Goal: Information Seeking & Learning: Learn about a topic

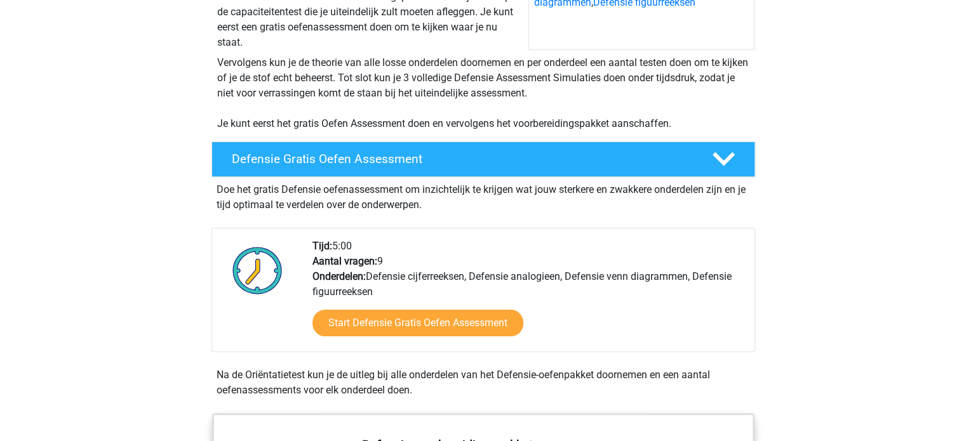
scroll to position [222, 0]
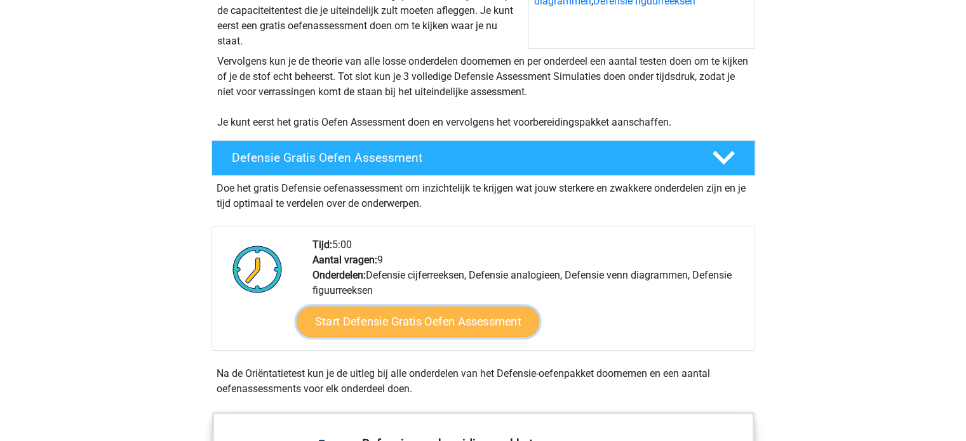
click at [406, 314] on link "Start Defensie Gratis Oefen Assessment" at bounding box center [418, 322] width 243 height 30
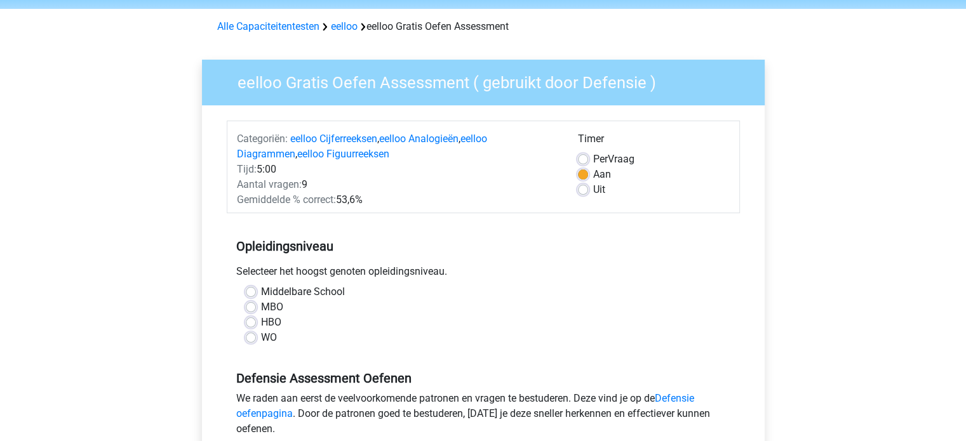
scroll to position [142, 0]
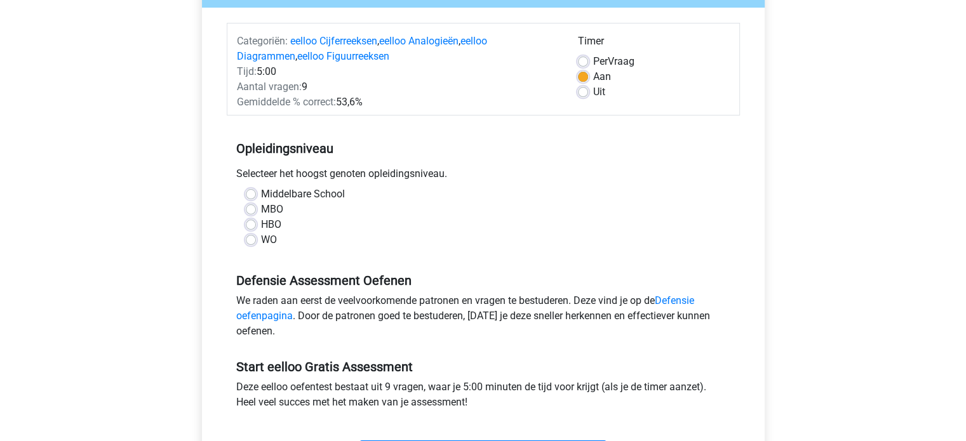
click at [256, 225] on div "HBO" at bounding box center [483, 224] width 475 height 15
click at [261, 227] on label "HBO" at bounding box center [271, 224] width 20 height 15
click at [253, 227] on input "HBO" at bounding box center [251, 223] width 10 height 13
radio input "true"
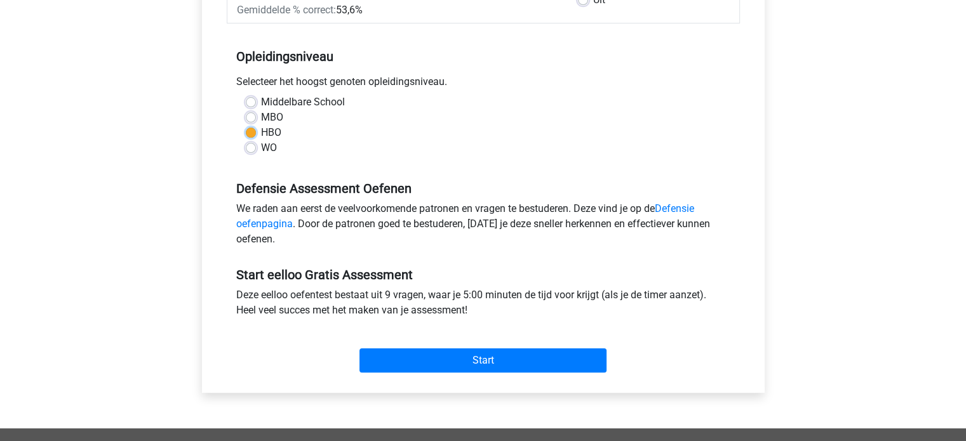
scroll to position [238, 0]
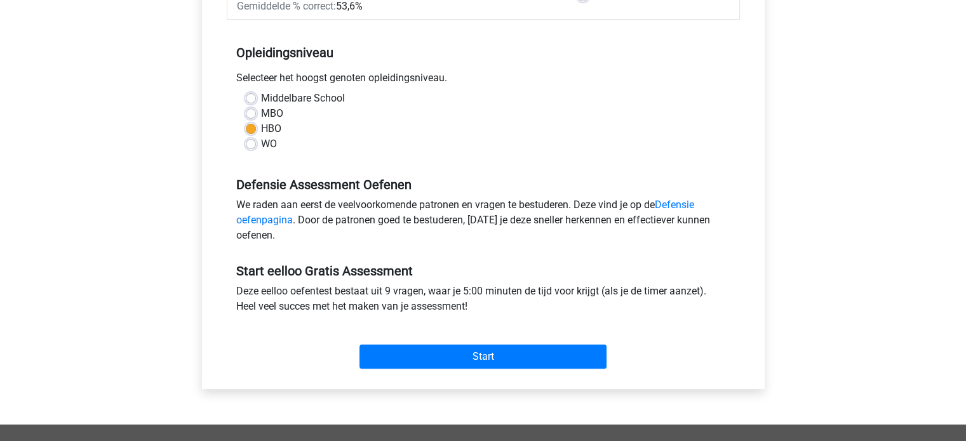
click at [430, 370] on div "Start" at bounding box center [483, 346] width 513 height 55
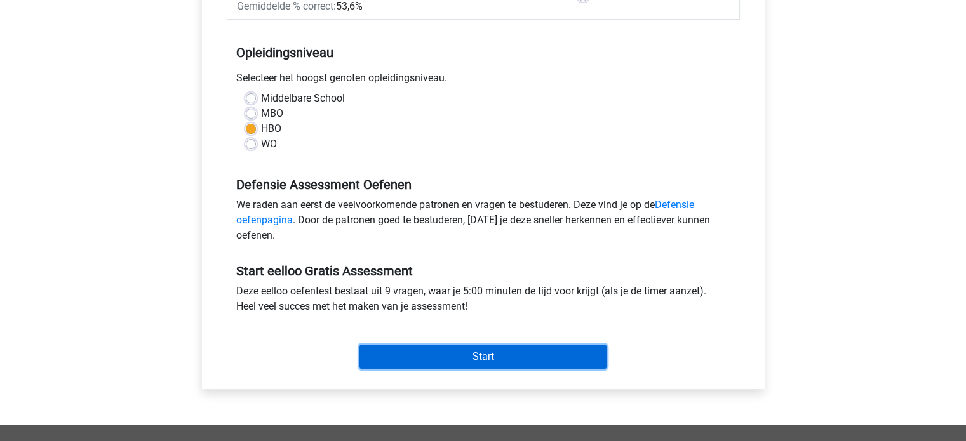
click at [420, 357] on input "Start" at bounding box center [482, 357] width 247 height 24
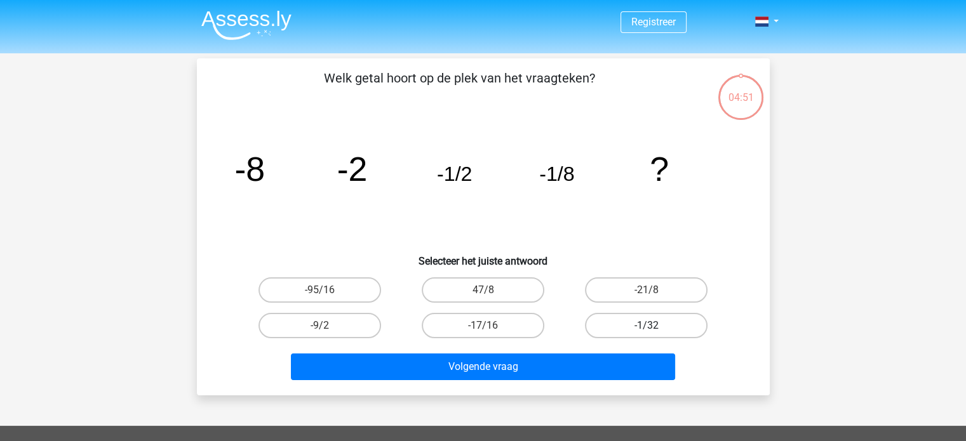
click at [592, 326] on label "-1/32" at bounding box center [646, 325] width 123 height 25
click at [646, 326] on input "-1/32" at bounding box center [650, 330] width 8 height 8
radio input "true"
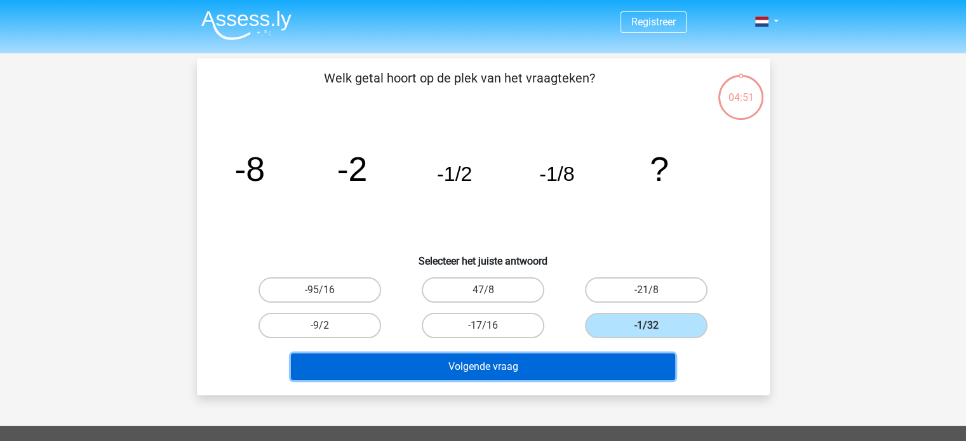
click at [584, 364] on button "Volgende vraag" at bounding box center [483, 367] width 384 height 27
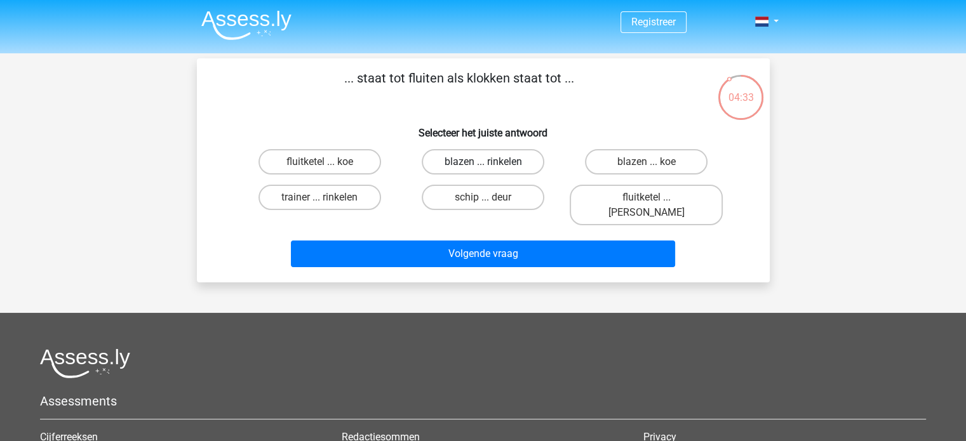
click at [514, 161] on label "blazen ... rinkelen" at bounding box center [483, 161] width 123 height 25
click at [491, 162] on input "blazen ... rinkelen" at bounding box center [487, 166] width 8 height 8
radio input "true"
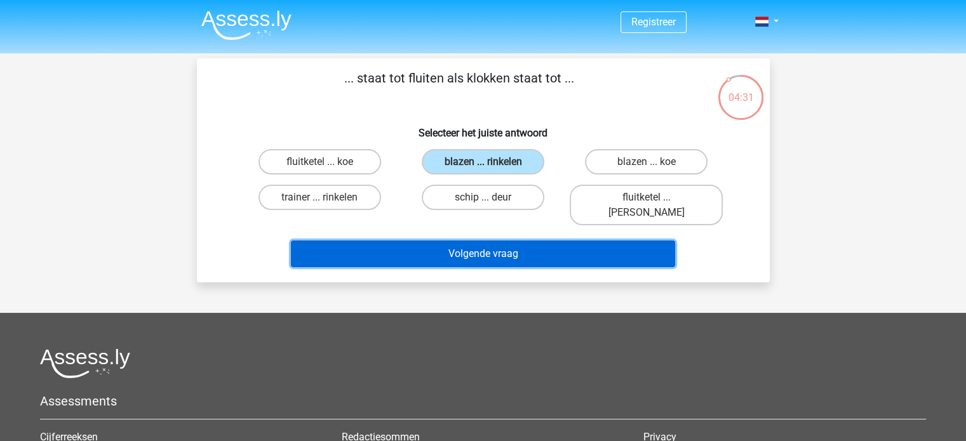
click at [550, 246] on button "Volgende vraag" at bounding box center [483, 254] width 384 height 27
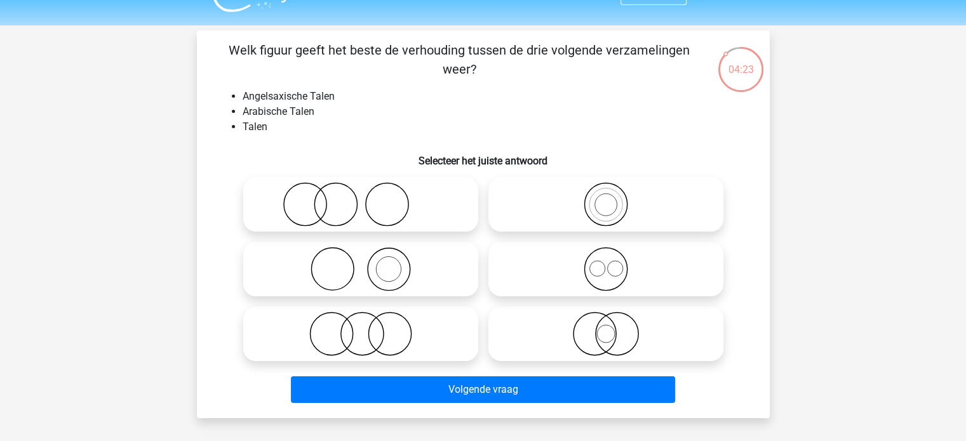
scroll to position [32, 0]
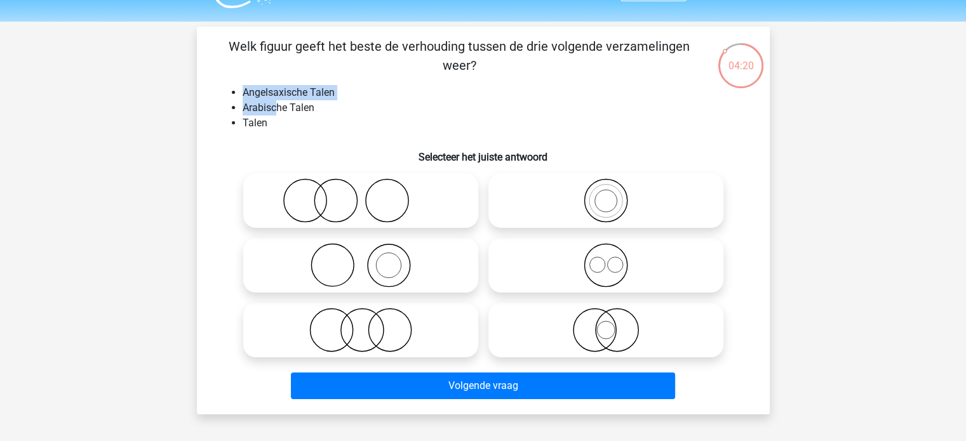
drag, startPoint x: 274, startPoint y: 115, endPoint x: 220, endPoint y: 88, distance: 60.5
click at [220, 88] on ul "Angelsaxische Talen Arabische Talen Talen" at bounding box center [483, 108] width 532 height 46
click at [211, 93] on div "Welk figuur geeft het beste de verhouding tussen de drie volgende verzamelingen…" at bounding box center [483, 221] width 563 height 368
drag, startPoint x: 259, startPoint y: 101, endPoint x: 306, endPoint y: 140, distance: 60.9
click at [306, 140] on div "Welk figuur geeft het beste de verhouding tussen de drie volgende verzamelingen…" at bounding box center [483, 221] width 563 height 368
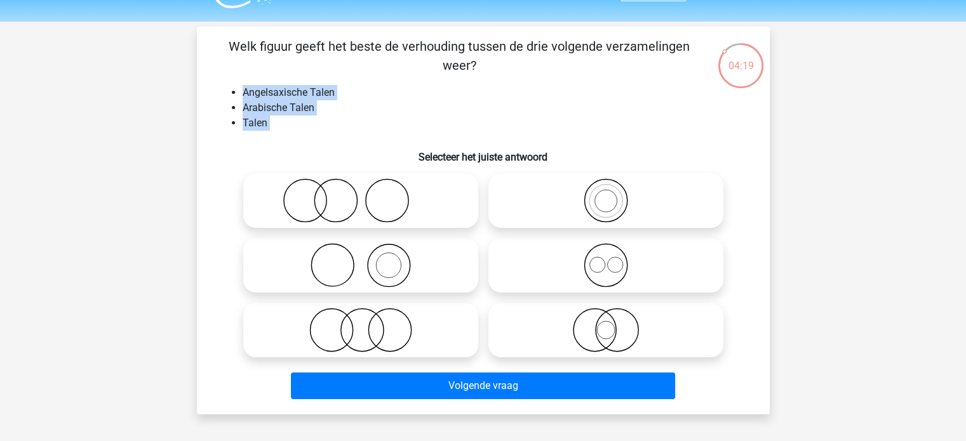
click at [307, 139] on div "Welk figuur geeft het beste de verhouding tussen de drie volgende verzamelingen…" at bounding box center [483, 221] width 563 height 368
drag, startPoint x: 243, startPoint y: 83, endPoint x: 267, endPoint y: 124, distance: 48.1
click at [267, 124] on div "Welk figuur geeft het beste de verhouding tussen de drie volgende verzamelingen…" at bounding box center [483, 221] width 563 height 368
click at [267, 124] on li "Talen" at bounding box center [496, 123] width 507 height 15
click at [615, 258] on icon at bounding box center [605, 265] width 225 height 44
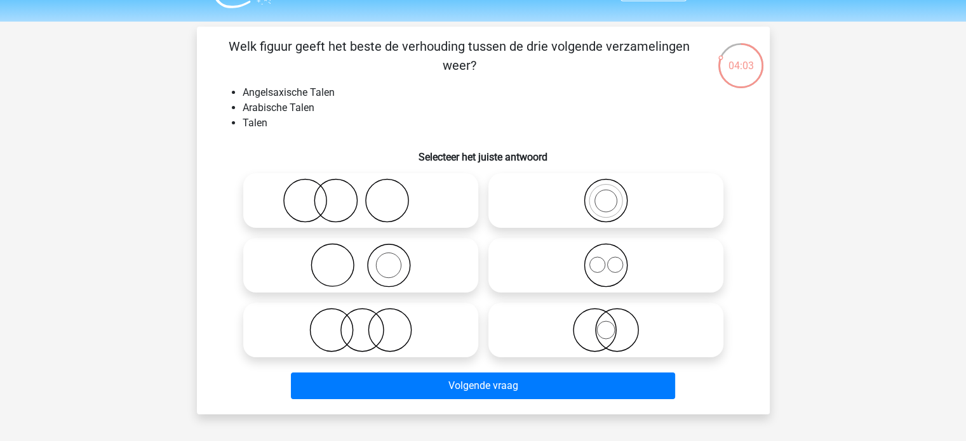
click at [614, 258] on input "radio" at bounding box center [610, 255] width 8 height 8
radio input "true"
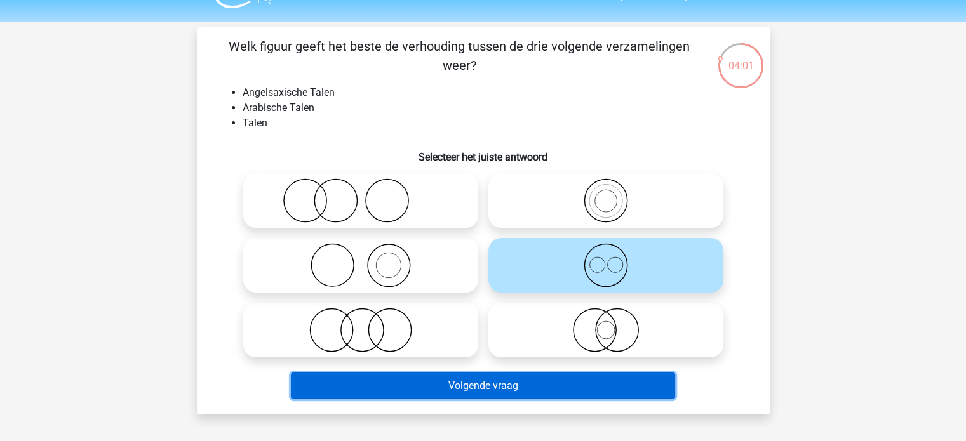
click at [564, 384] on button "Volgende vraag" at bounding box center [483, 386] width 384 height 27
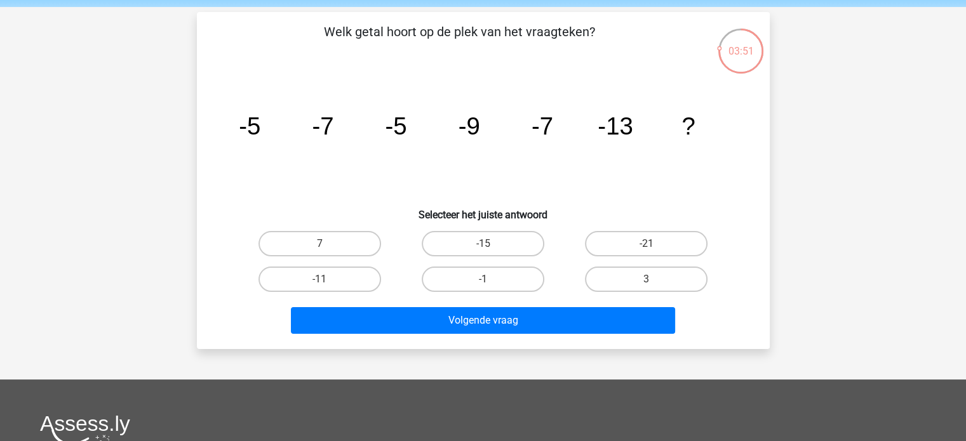
scroll to position [43, 0]
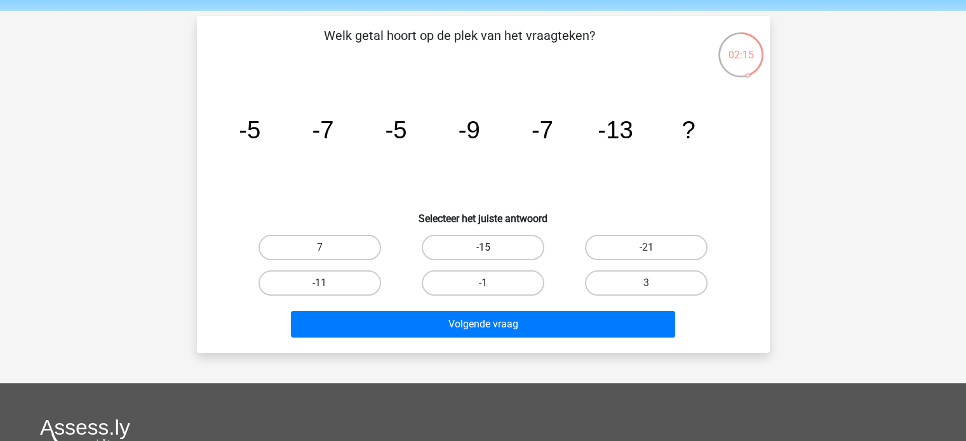
click at [432, 241] on label "-15" at bounding box center [483, 247] width 123 height 25
click at [483, 248] on input "-15" at bounding box center [487, 252] width 8 height 8
radio input "true"
click at [364, 284] on label "-11" at bounding box center [319, 282] width 123 height 25
click at [328, 284] on input "-11" at bounding box center [323, 287] width 8 height 8
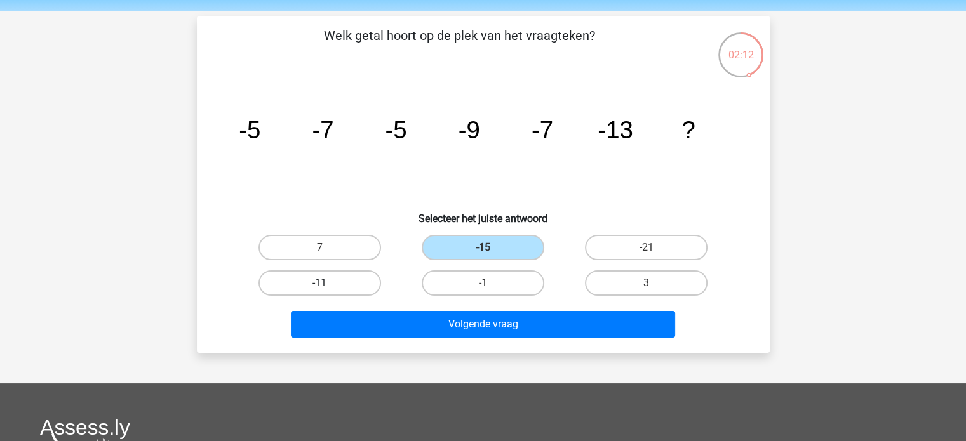
radio input "true"
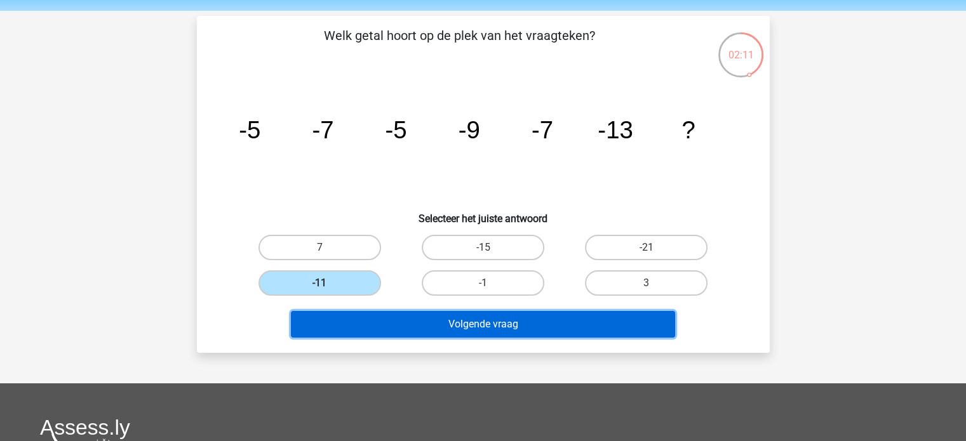
click at [500, 319] on button "Volgende vraag" at bounding box center [483, 324] width 384 height 27
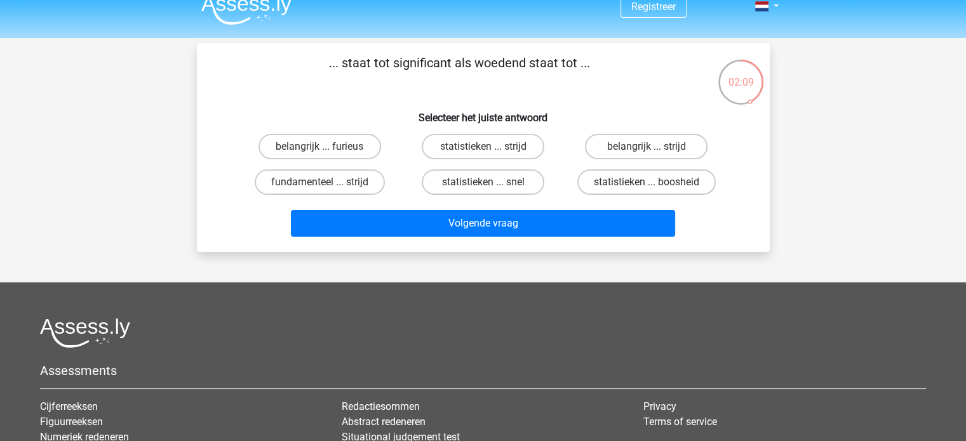
scroll to position [11, 0]
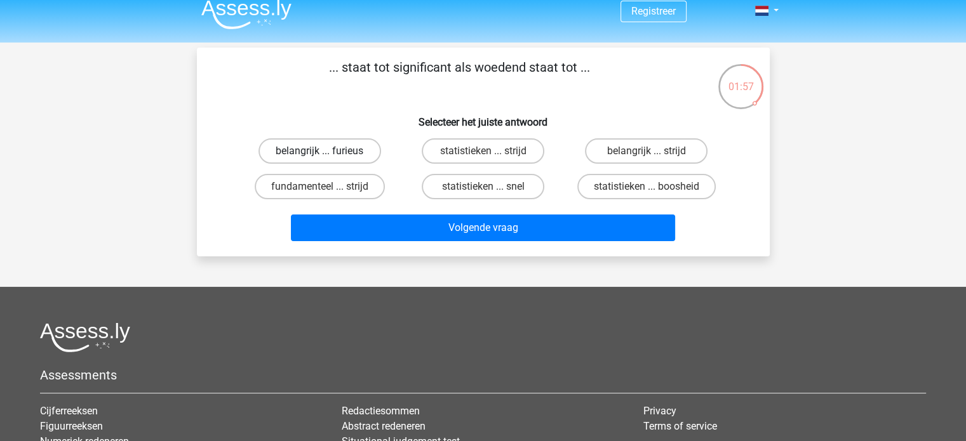
click at [370, 149] on label "belangrijk ... furieus" at bounding box center [319, 150] width 123 height 25
click at [328, 151] on input "belangrijk ... furieus" at bounding box center [323, 155] width 8 height 8
radio input "true"
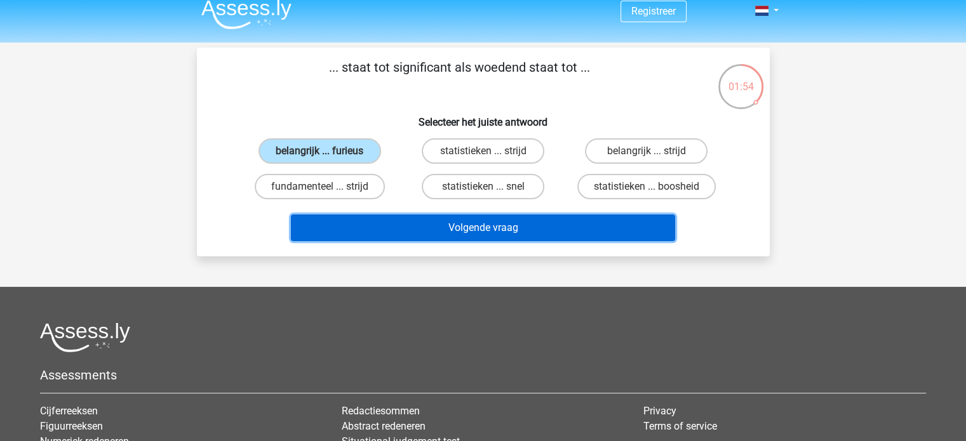
click at [470, 222] on button "Volgende vraag" at bounding box center [483, 228] width 384 height 27
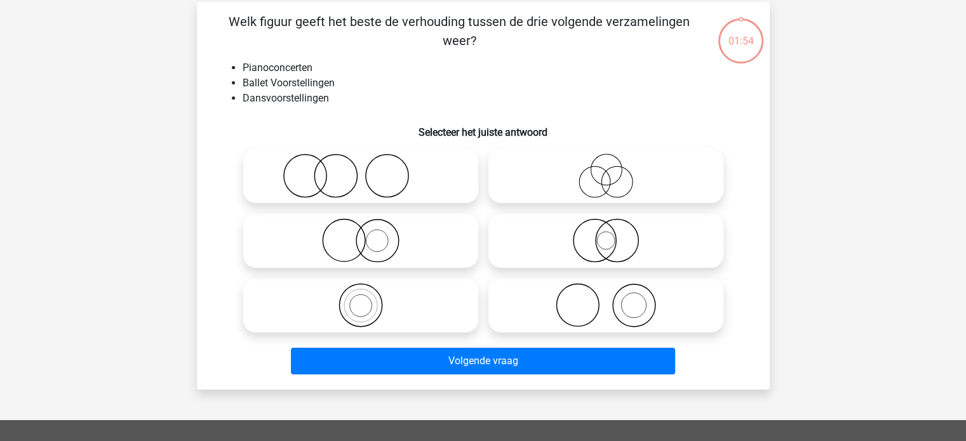
scroll to position [58, 0]
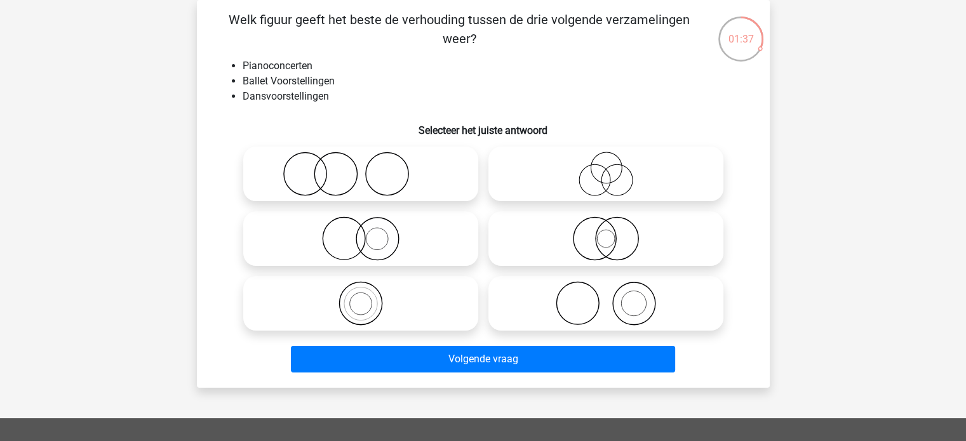
click at [424, 246] on icon at bounding box center [360, 239] width 225 height 44
click at [369, 232] on input "radio" at bounding box center [365, 228] width 8 height 8
radio input "true"
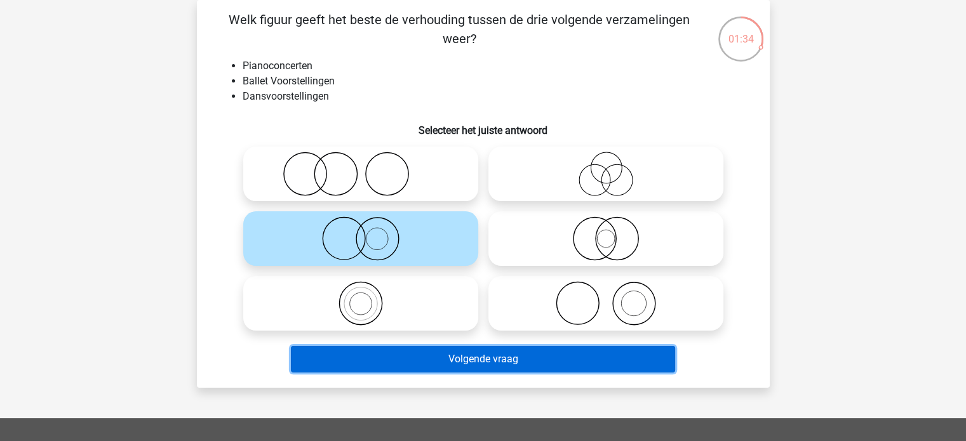
click at [452, 368] on button "Volgende vraag" at bounding box center [483, 359] width 384 height 27
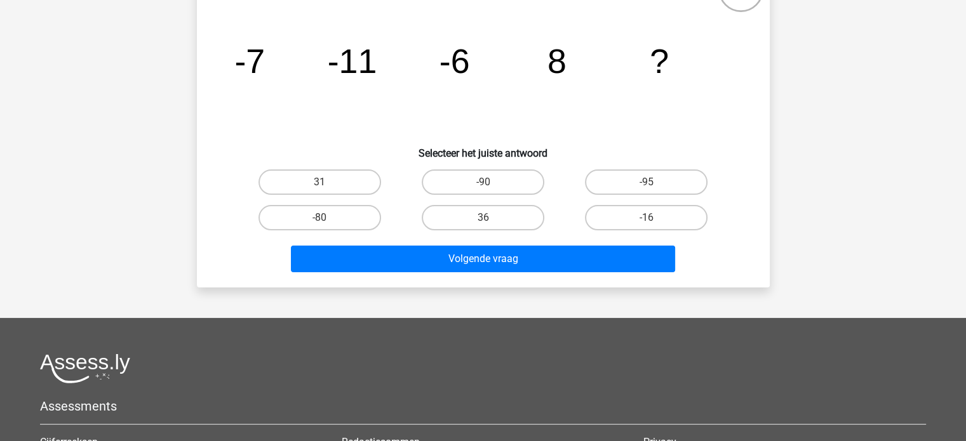
scroll to position [79, 0]
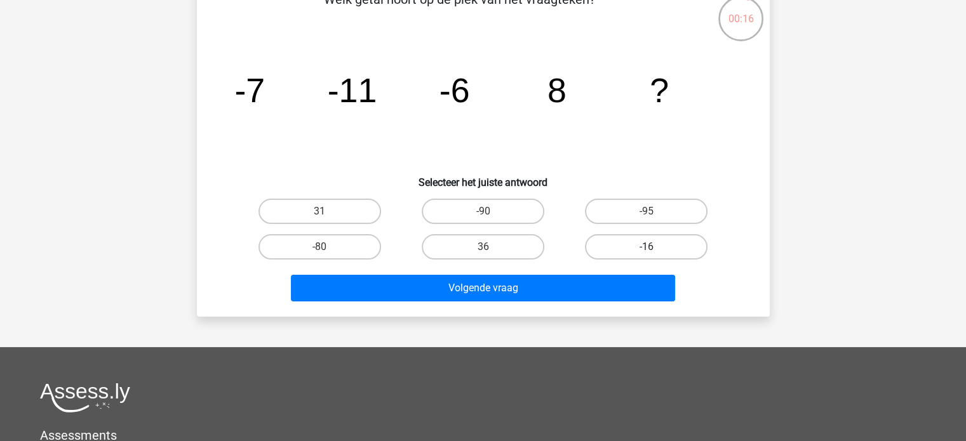
click at [635, 251] on label "-16" at bounding box center [646, 246] width 123 height 25
click at [646, 251] on input "-16" at bounding box center [650, 251] width 8 height 8
radio input "true"
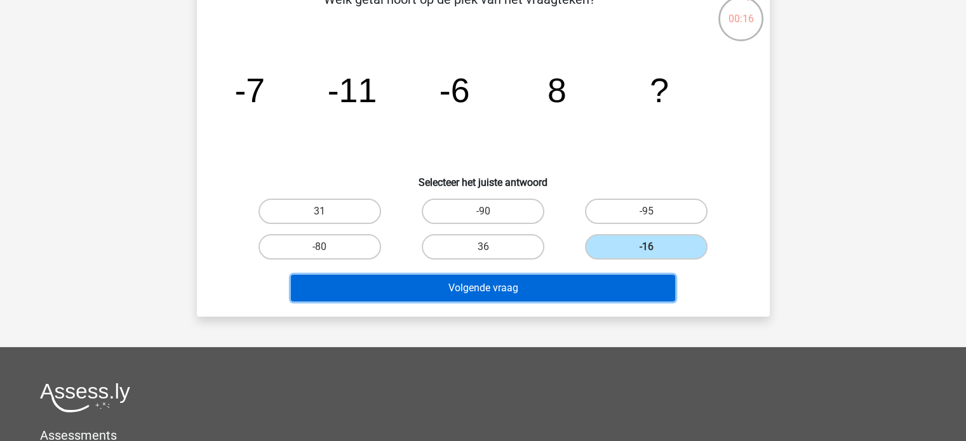
click at [617, 281] on button "Volgende vraag" at bounding box center [483, 288] width 384 height 27
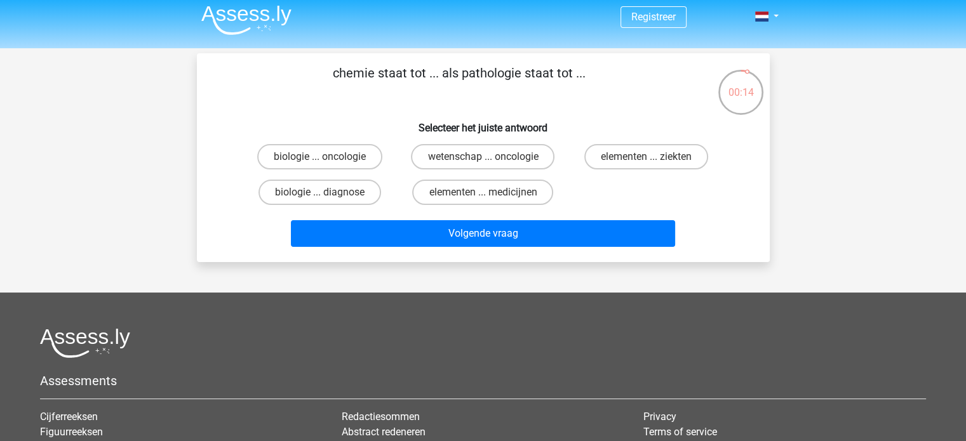
scroll to position [0, 0]
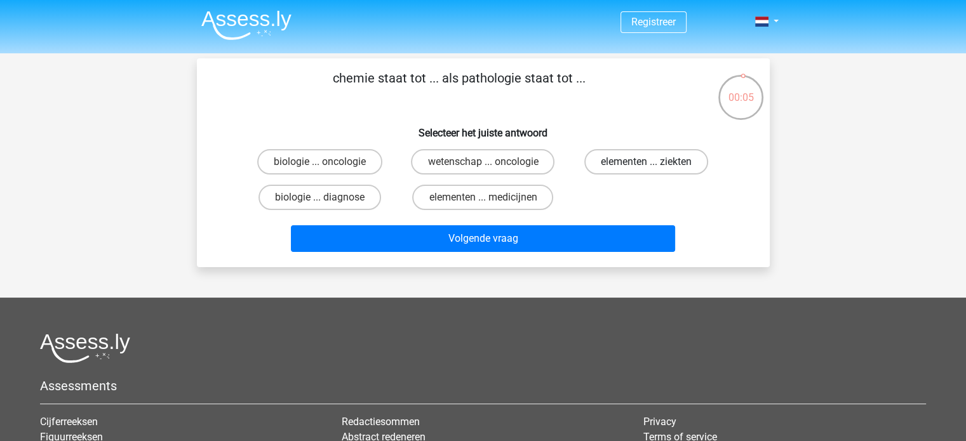
click at [675, 168] on label "elementen ... ziekten" at bounding box center [646, 161] width 124 height 25
click at [655, 168] on input "elementen ... ziekten" at bounding box center [650, 166] width 8 height 8
radio input "true"
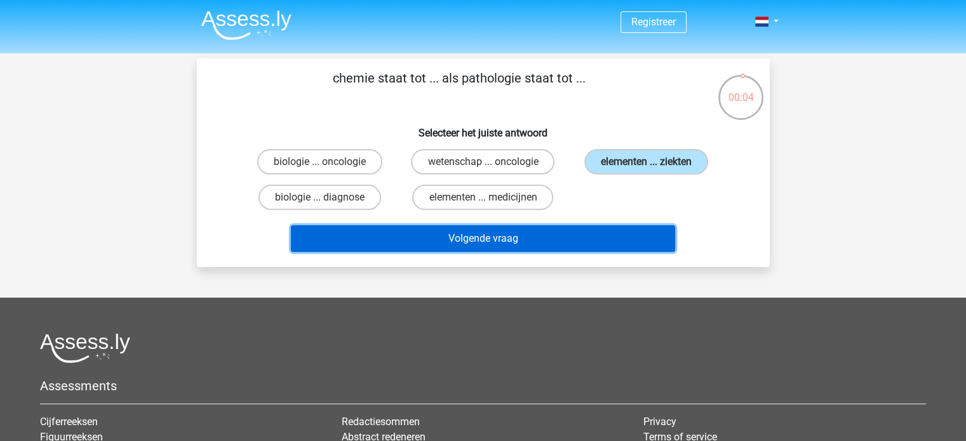
click at [604, 225] on button "Volgende vraag" at bounding box center [483, 238] width 384 height 27
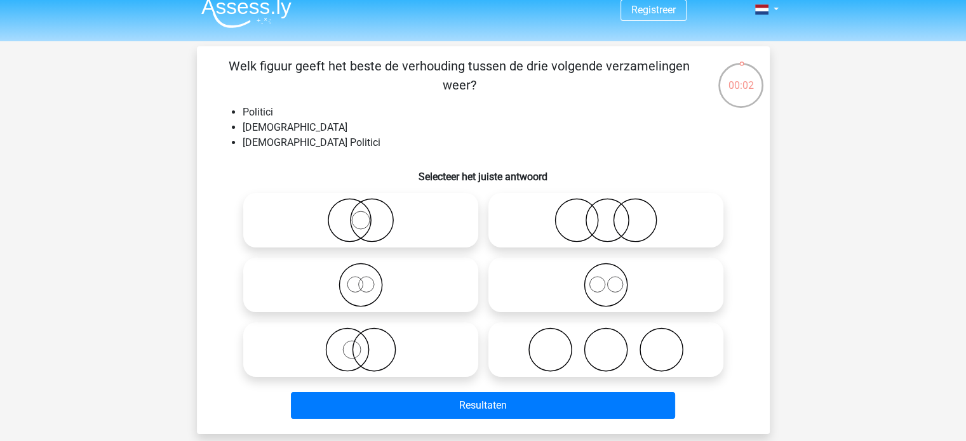
scroll to position [11, 0]
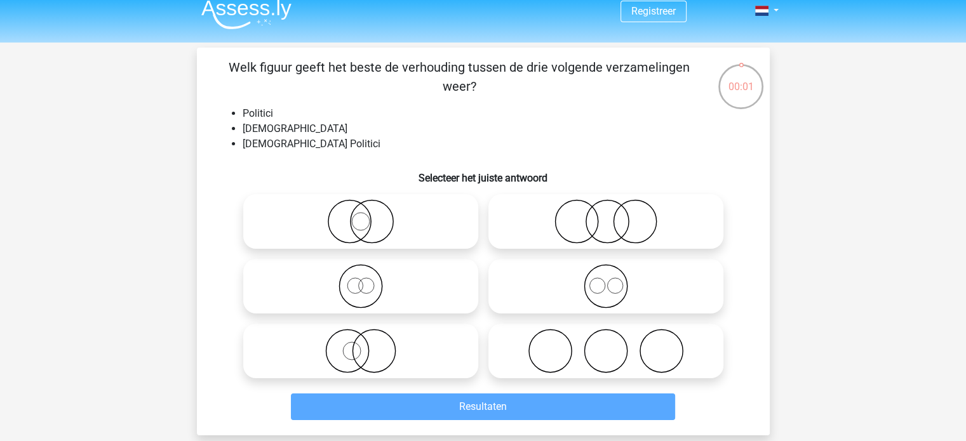
click at [551, 237] on icon at bounding box center [605, 221] width 225 height 44
click at [606, 215] on input "radio" at bounding box center [610, 211] width 8 height 8
radio input "true"
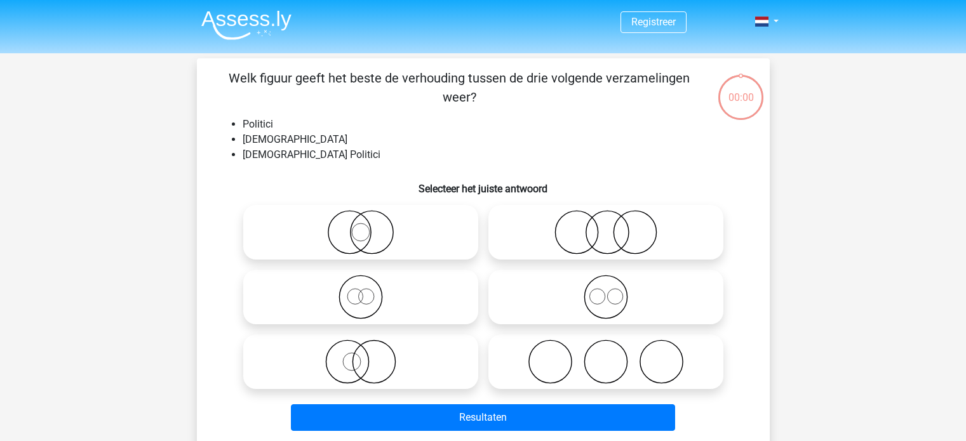
scroll to position [11, 0]
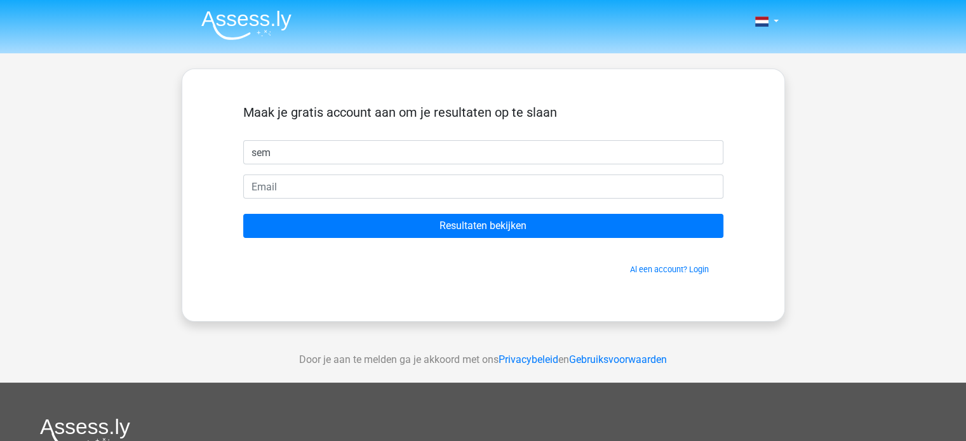
type input "Sem"
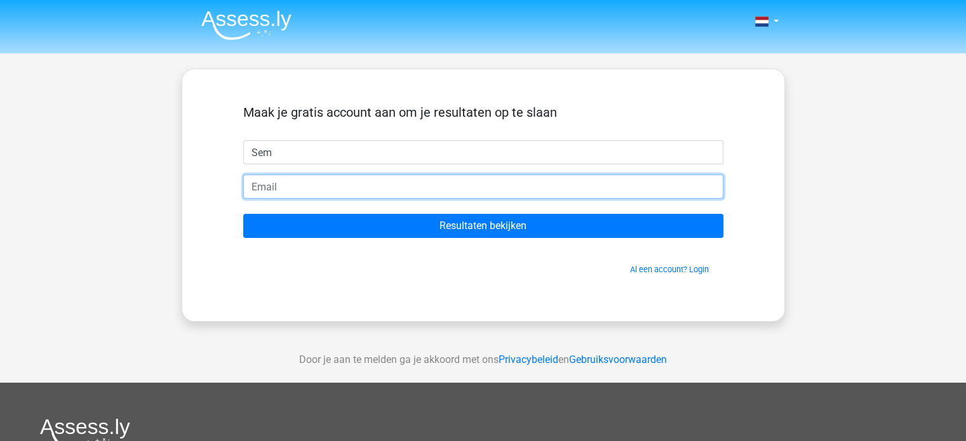
click at [329, 192] on input "email" at bounding box center [483, 187] width 480 height 24
type input "[EMAIL_ADDRESS][DOMAIN_NAME]"
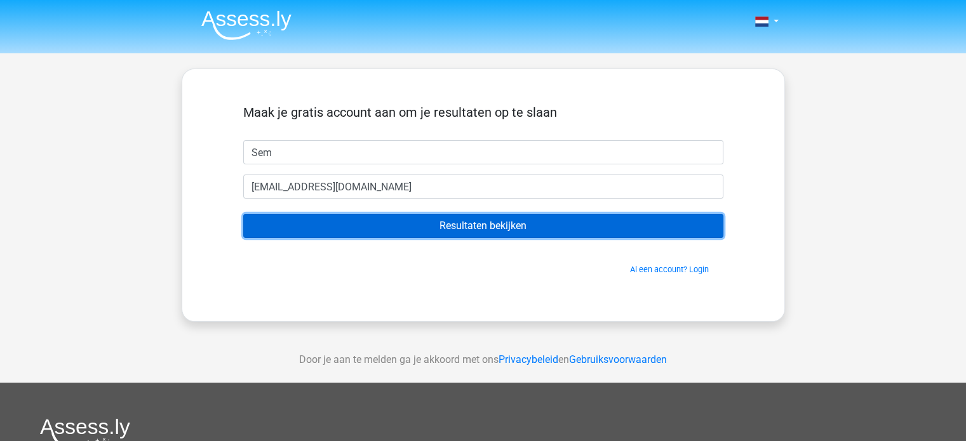
click at [434, 225] on input "Resultaten bekijken" at bounding box center [483, 226] width 480 height 24
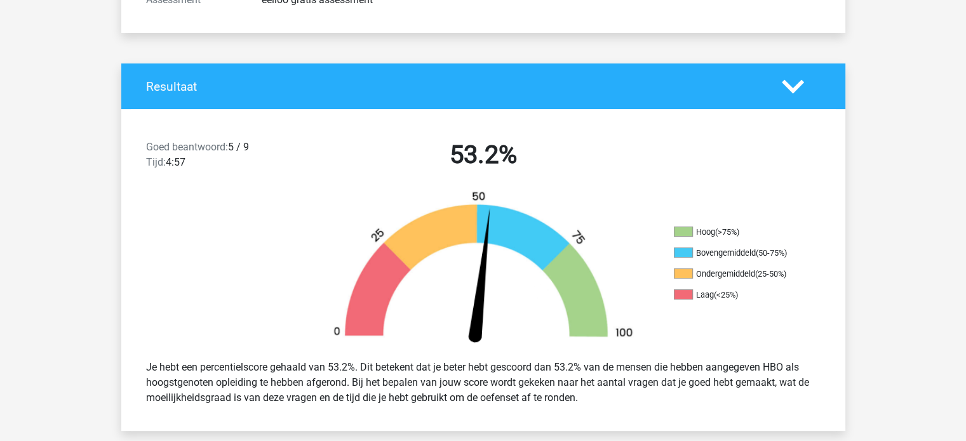
scroll to position [206, 0]
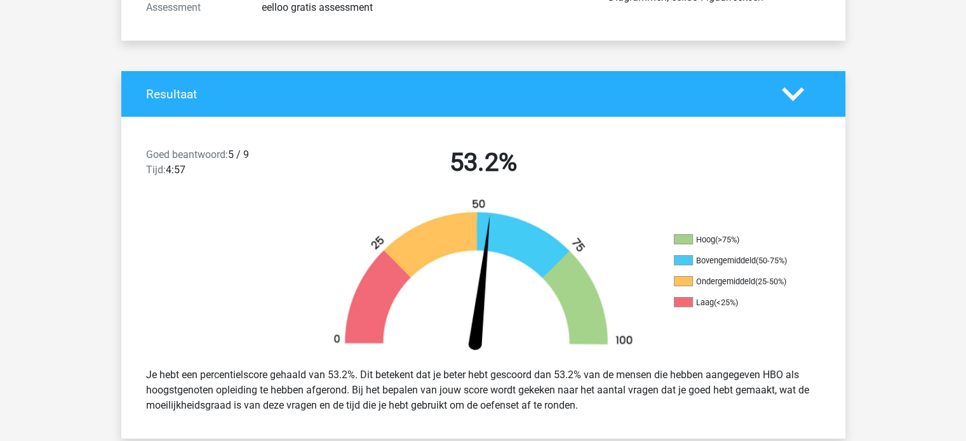
click at [792, 102] on icon at bounding box center [793, 94] width 22 height 22
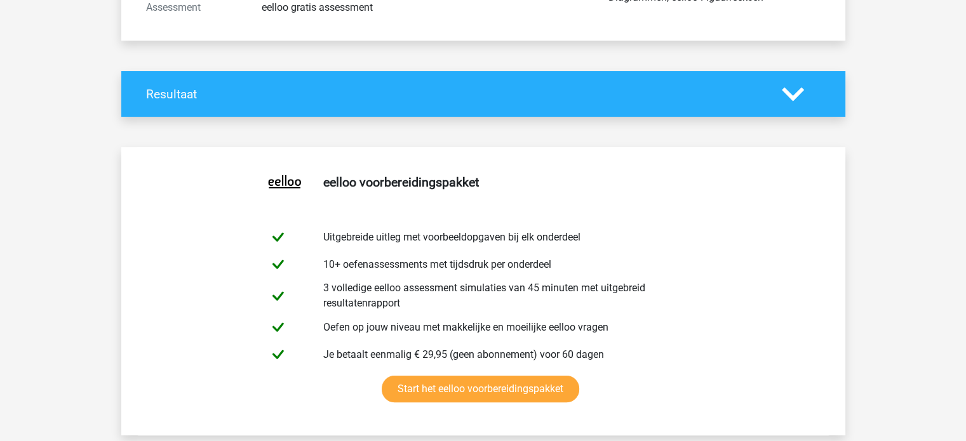
click at [792, 102] on icon at bounding box center [793, 94] width 22 height 22
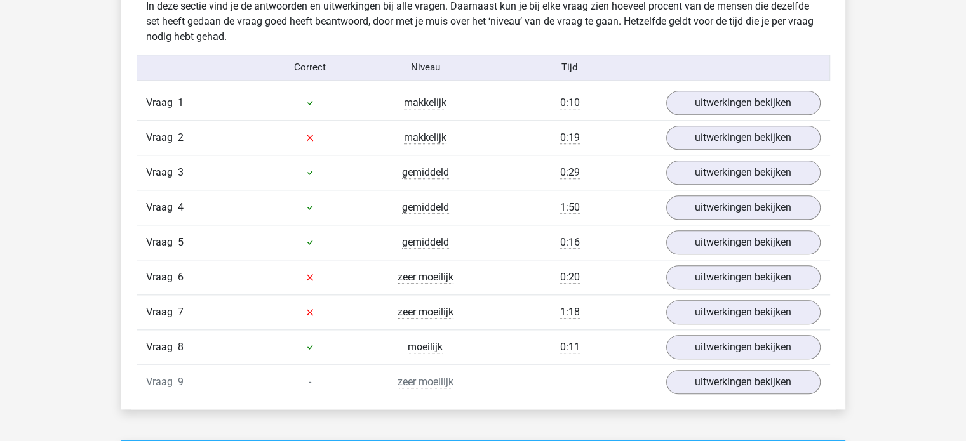
scroll to position [1397, 0]
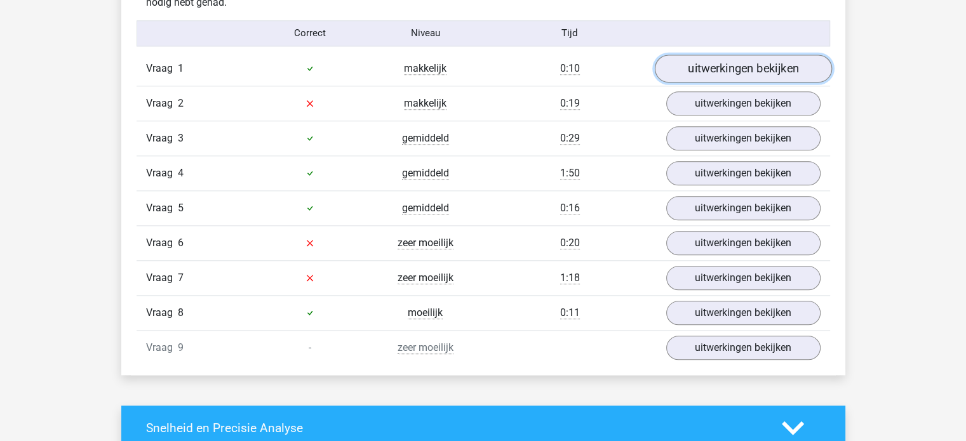
click at [752, 65] on link "uitwerkingen bekijken" at bounding box center [742, 69] width 177 height 28
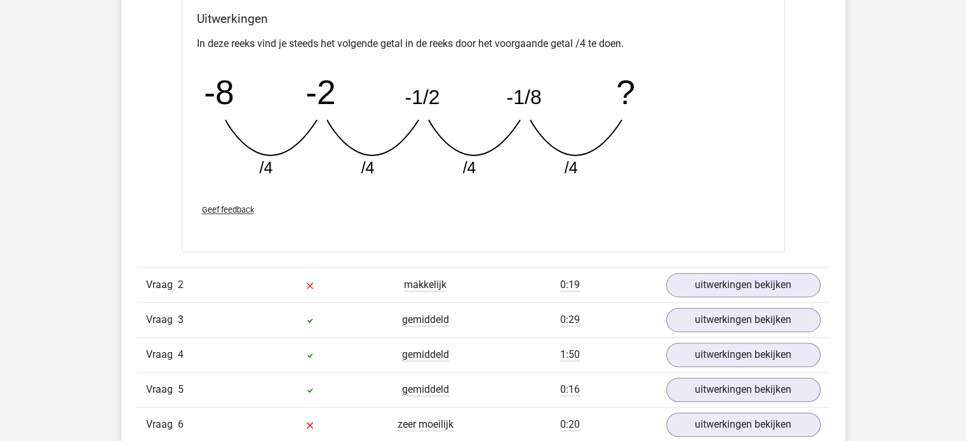
scroll to position [1841, 0]
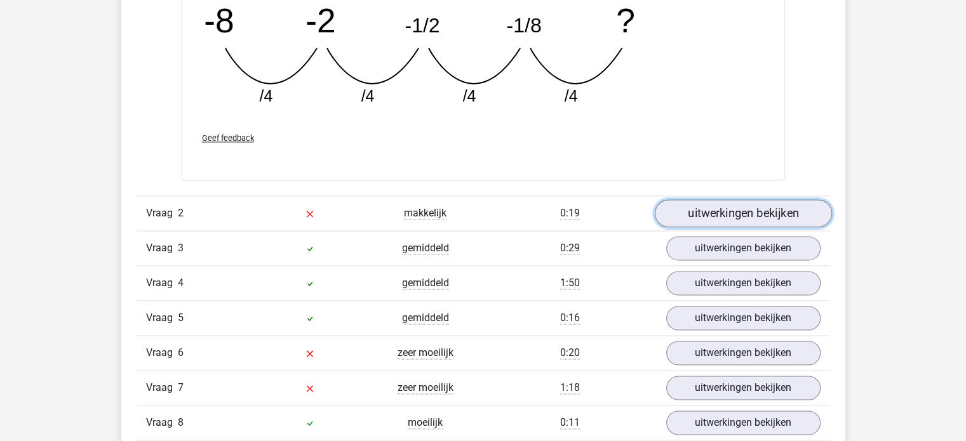
click at [693, 218] on link "uitwerkingen bekijken" at bounding box center [742, 214] width 177 height 28
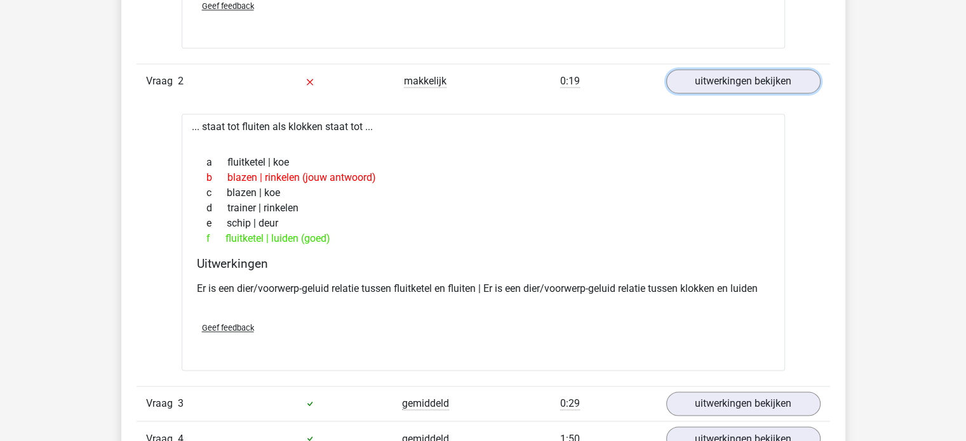
scroll to position [1984, 0]
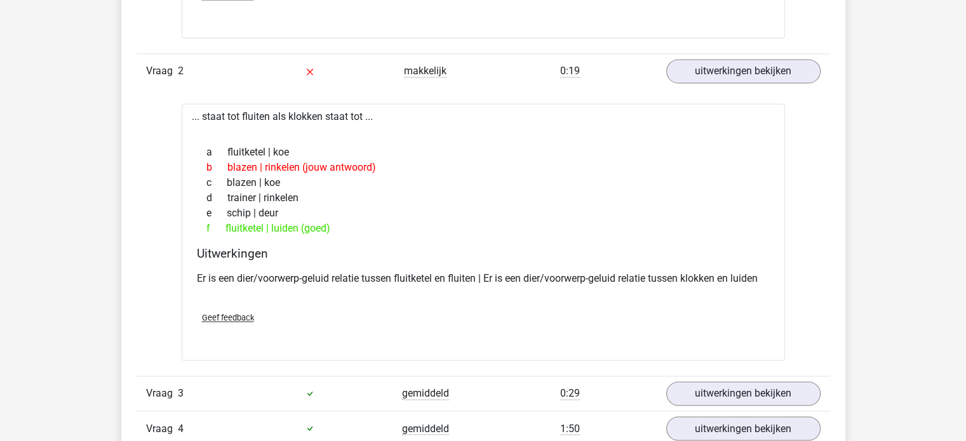
drag, startPoint x: 234, startPoint y: 231, endPoint x: 344, endPoint y: 233, distance: 109.2
click at [344, 233] on div "f fluitketel | luiden (goed)" at bounding box center [483, 228] width 573 height 15
drag, startPoint x: 328, startPoint y: 167, endPoint x: 272, endPoint y: 167, distance: 55.9
click at [272, 167] on div "b blazen | rinkelen (jouw antwoord)" at bounding box center [483, 167] width 573 height 15
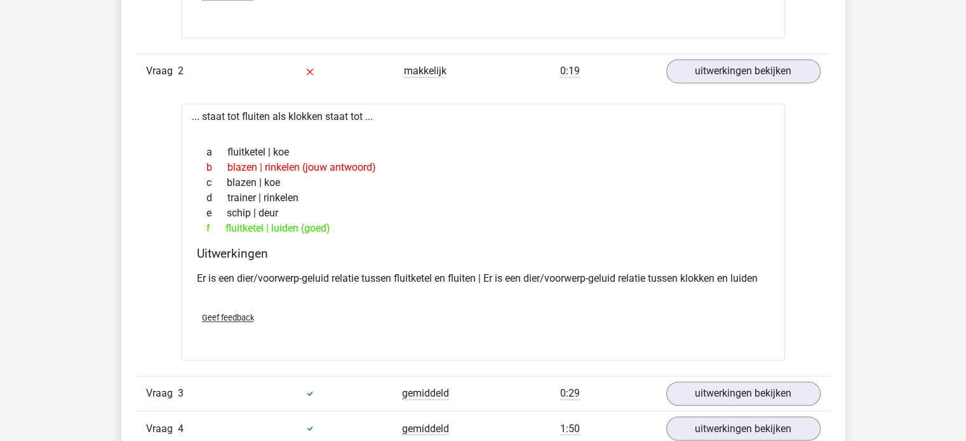
click at [307, 209] on div "e schip | deur" at bounding box center [483, 213] width 573 height 15
drag, startPoint x: 226, startPoint y: 225, endPoint x: 371, endPoint y: 218, distance: 145.0
click at [371, 218] on div "a fluitketel | koe b blazen | rinkelen (jouw antwoord) c blazen | koe d trainer…" at bounding box center [483, 191] width 573 height 102
click at [371, 218] on div "e schip | deur" at bounding box center [483, 213] width 573 height 15
drag, startPoint x: 257, startPoint y: 229, endPoint x: 417, endPoint y: 221, distance: 160.2
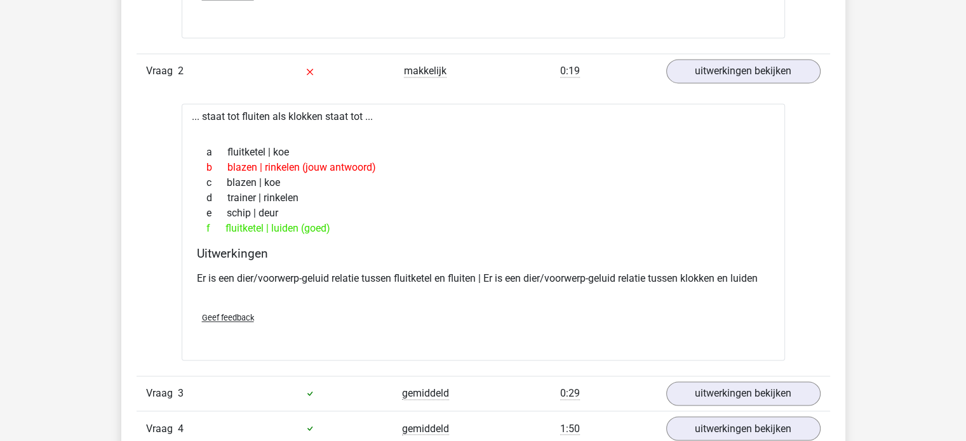
click at [393, 225] on div "f fluitketel | luiden (goed)" at bounding box center [483, 228] width 573 height 15
click at [425, 221] on div "f fluitketel | luiden (goed)" at bounding box center [483, 228] width 573 height 15
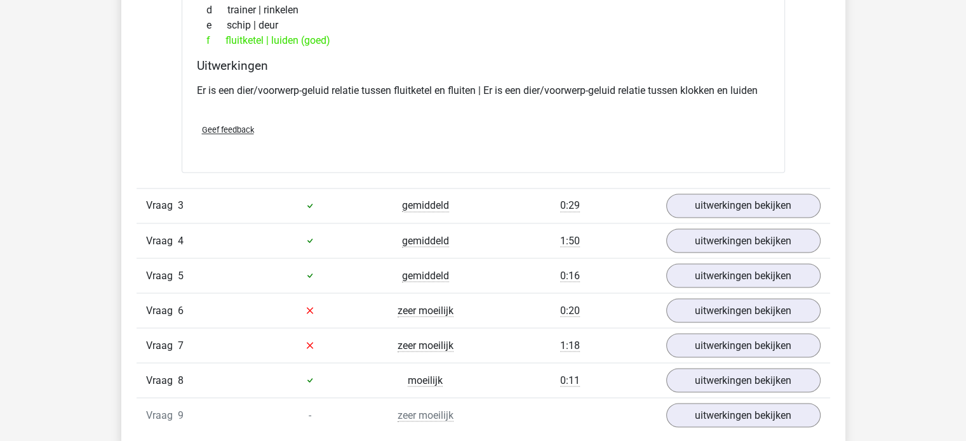
scroll to position [2174, 0]
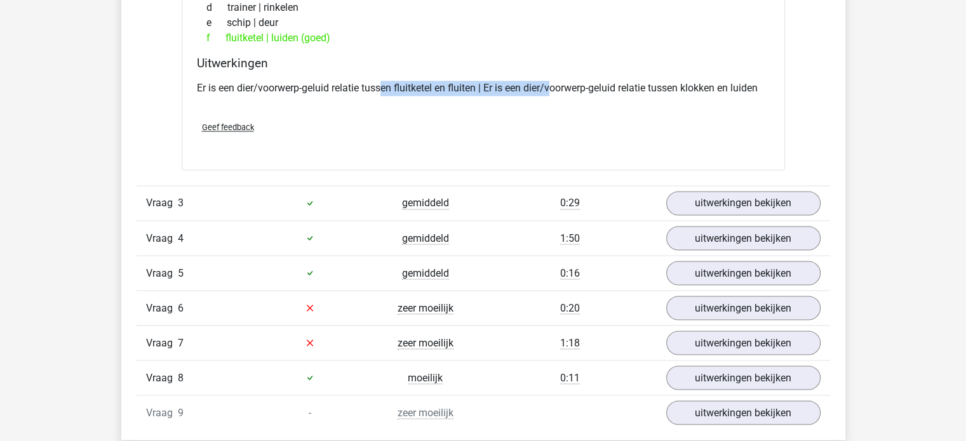
drag, startPoint x: 487, startPoint y: 91, endPoint x: 553, endPoint y: 93, distance: 66.1
click at [553, 93] on div "Er is een dier/voorwerp-geluid relatie tussen fluitketel en fluiten | Er is een…" at bounding box center [483, 94] width 573 height 36
click at [534, 128] on div "Geef feedback" at bounding box center [483, 127] width 583 height 32
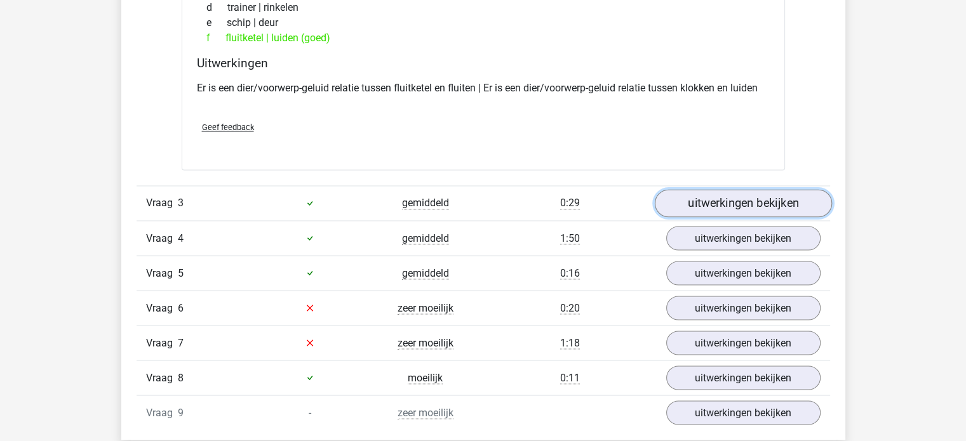
click at [706, 210] on link "uitwerkingen bekijken" at bounding box center [742, 203] width 177 height 28
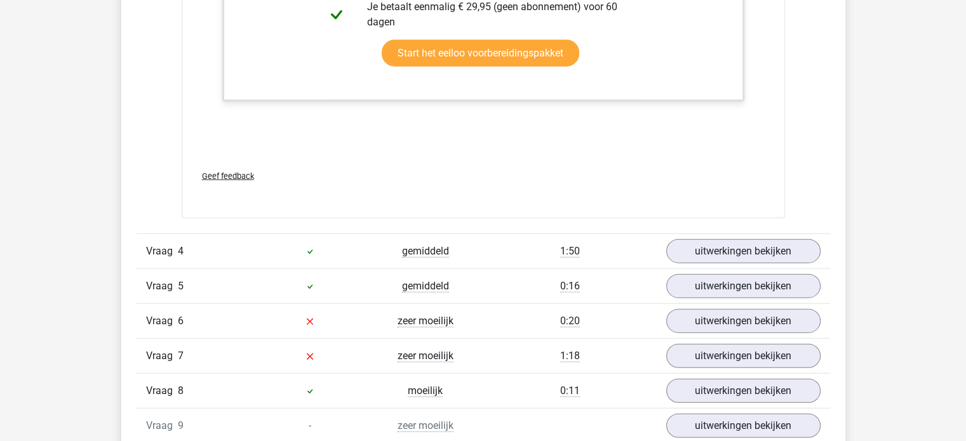
scroll to position [2968, 0]
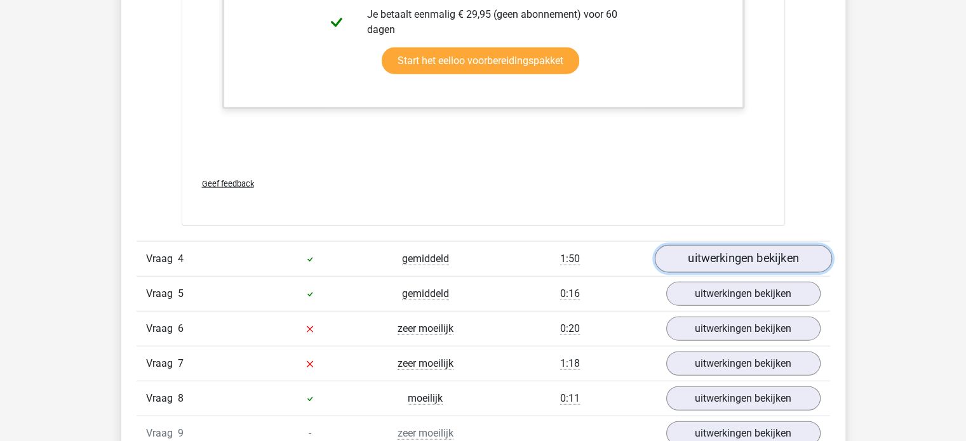
click at [736, 258] on link "uitwerkingen bekijken" at bounding box center [742, 259] width 177 height 28
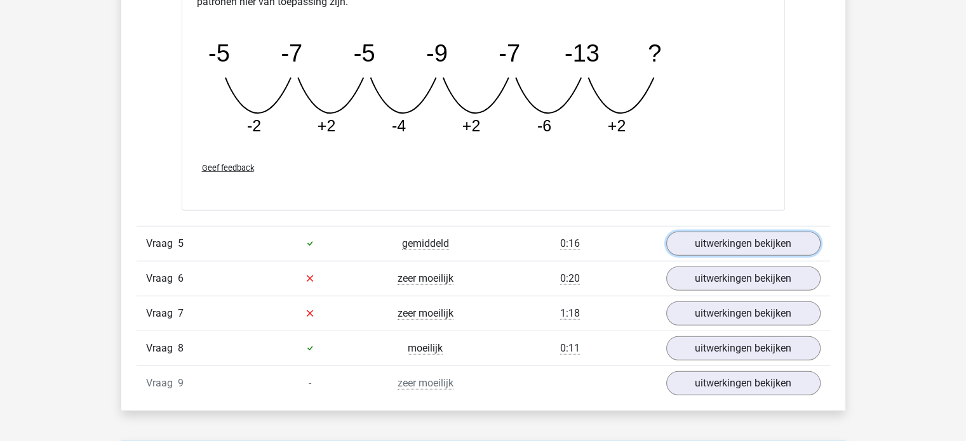
scroll to position [3619, 0]
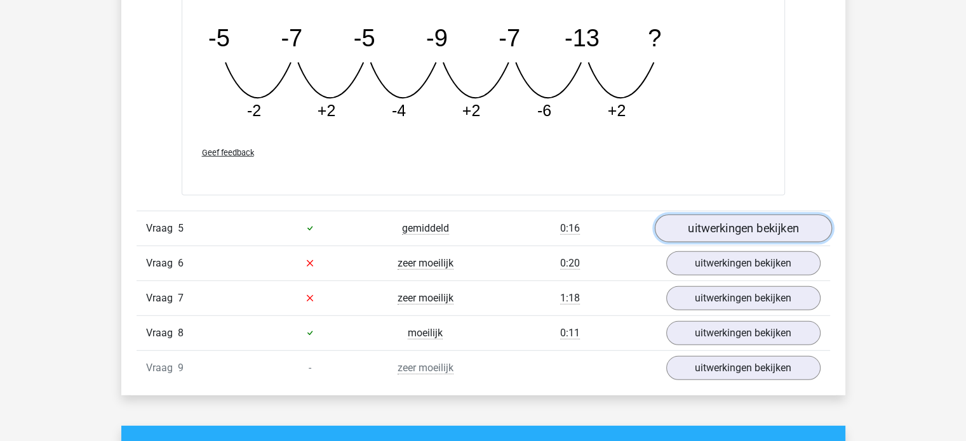
click at [699, 218] on link "uitwerkingen bekijken" at bounding box center [742, 229] width 177 height 28
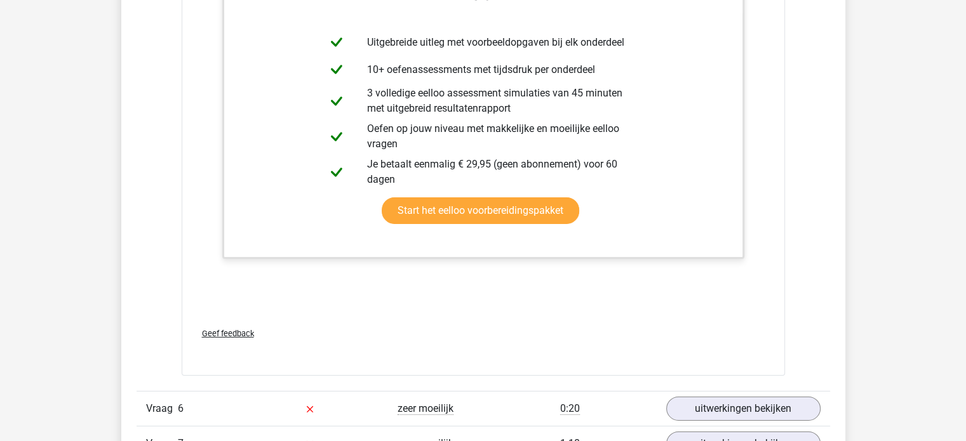
scroll to position [4222, 0]
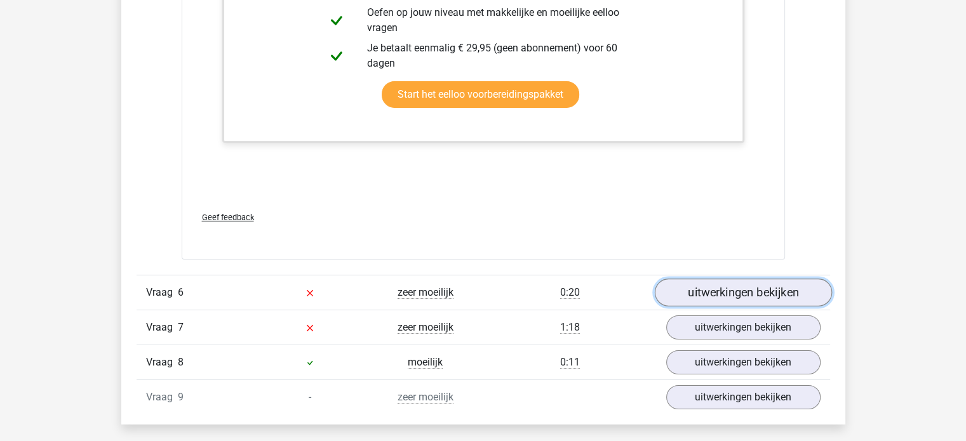
click at [694, 289] on link "uitwerkingen bekijken" at bounding box center [742, 293] width 177 height 28
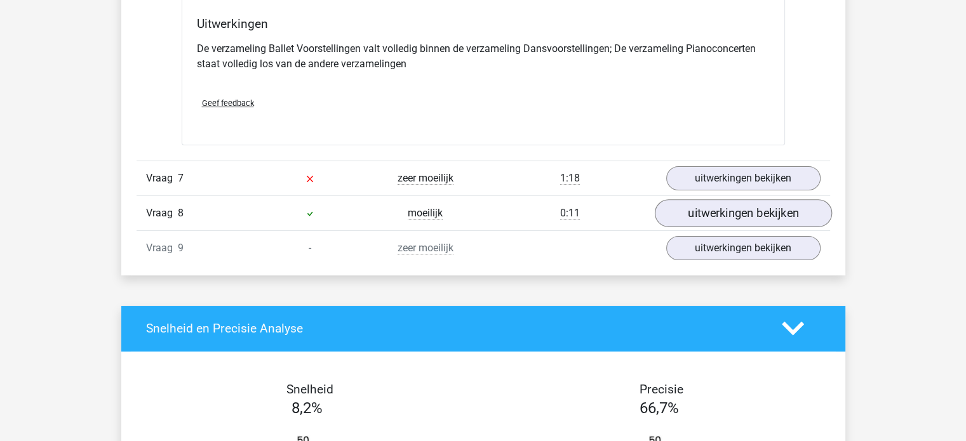
scroll to position [4857, 0]
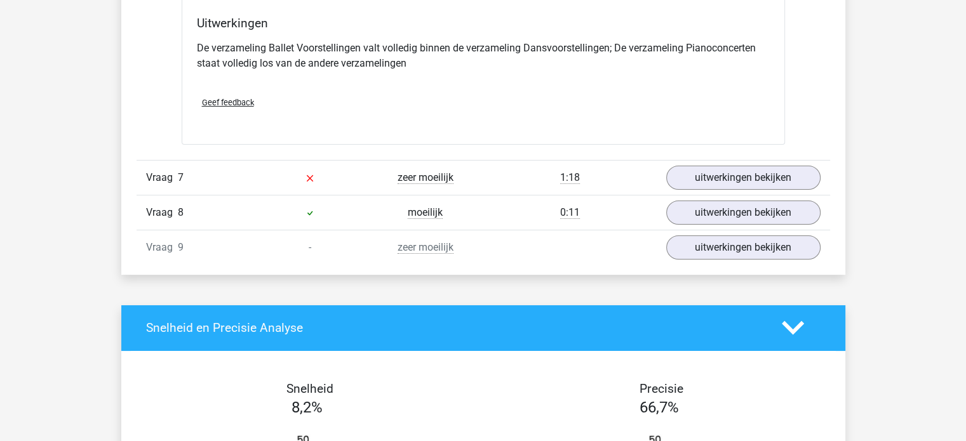
click at [742, 186] on div "Vraag 7 zeer moeilijk 1:18 uitwerkingen bekijken" at bounding box center [483, 177] width 693 height 35
click at [728, 173] on link "uitwerkingen bekijken" at bounding box center [742, 178] width 177 height 28
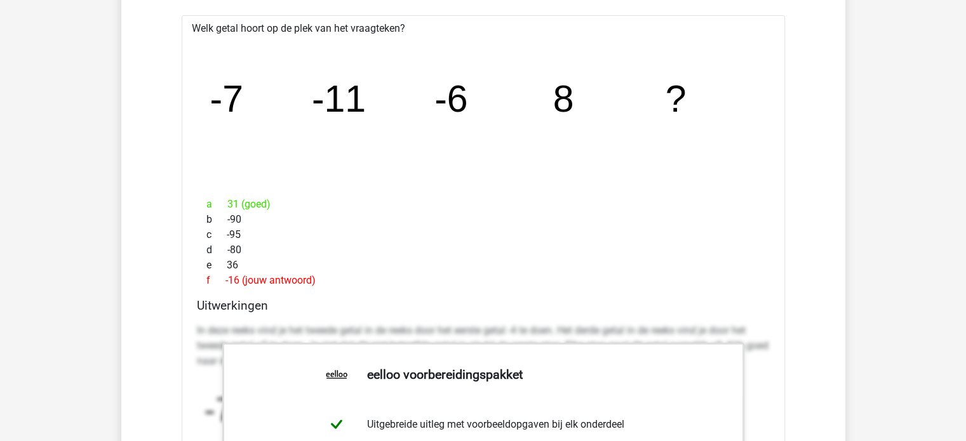
scroll to position [5048, 0]
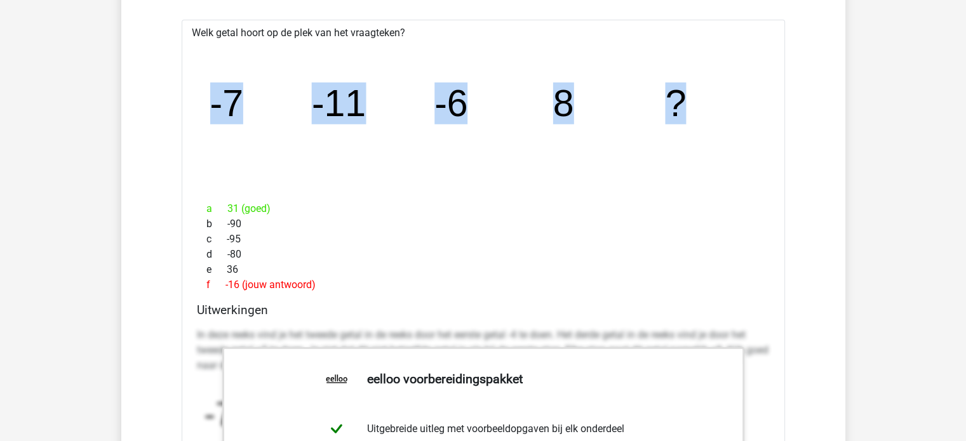
drag, startPoint x: 205, startPoint y: 86, endPoint x: 693, endPoint y: 91, distance: 488.3
click at [719, 106] on icon "image/svg+xml -7 -11 -6 8 ?" at bounding box center [483, 116] width 563 height 141
copy g "-7 -11 -6 8 ?"
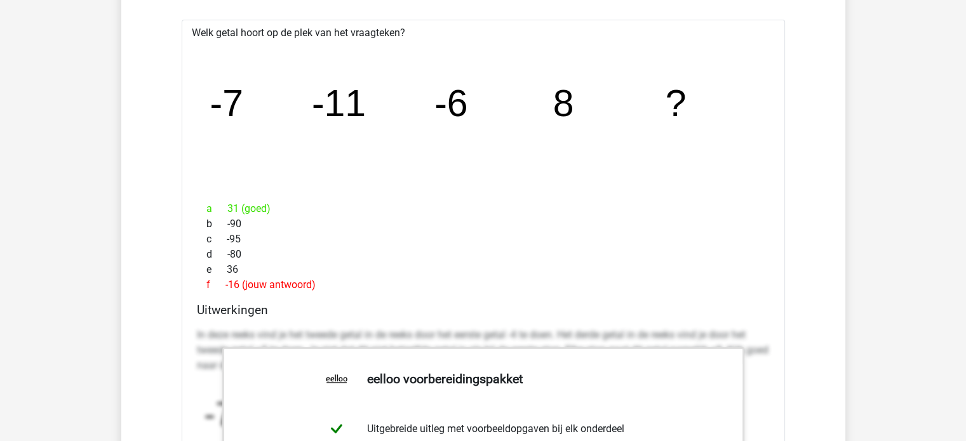
click at [282, 239] on div "c -95" at bounding box center [483, 239] width 573 height 15
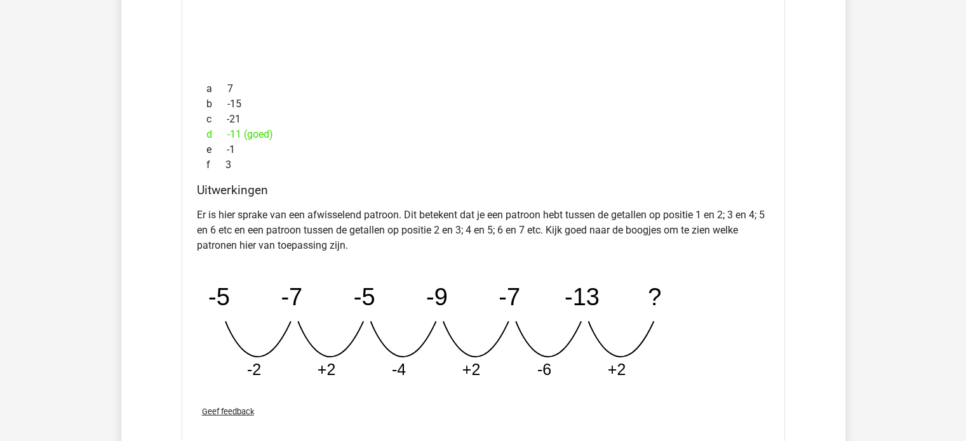
scroll to position [3365, 0]
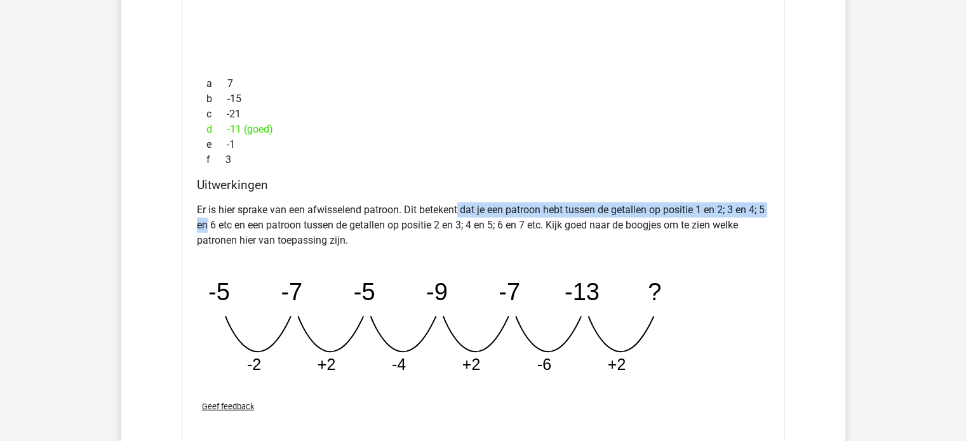
drag, startPoint x: 281, startPoint y: 223, endPoint x: 460, endPoint y: 210, distance: 178.9
click at [460, 210] on p "Er is hier sprake van een afwisselend patroon. Dit betekent dat je een patroon …" at bounding box center [483, 226] width 573 height 46
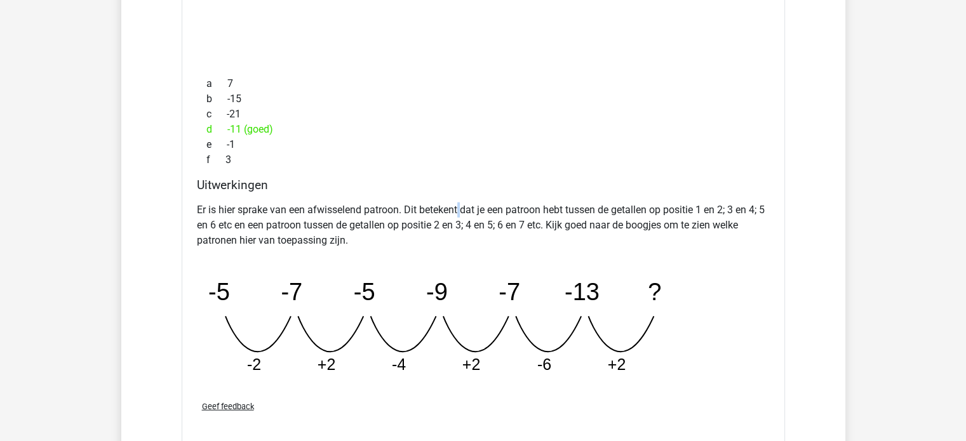
click at [460, 210] on p "Er is hier sprake van een afwisselend patroon. Dit betekent dat je een patroon …" at bounding box center [483, 226] width 573 height 46
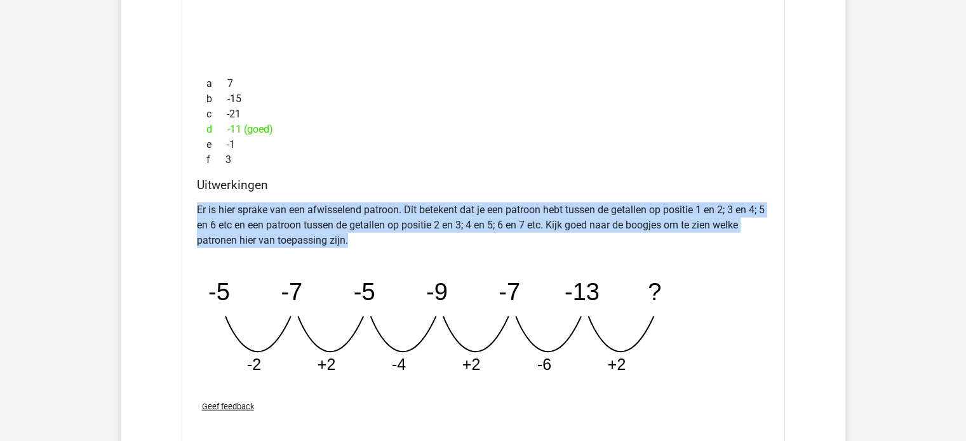
click at [460, 210] on p "Er is hier sprake van een afwisselend patroon. Dit betekent dat je een patroon …" at bounding box center [483, 226] width 573 height 46
click at [342, 237] on p "Er is hier sprake van een afwisselend patroon. Dit betekent dat je een patroon …" at bounding box center [483, 226] width 573 height 46
click at [620, 197] on div "Er is hier sprake van een afwisselend patroon. Dit betekent dat je een patroon …" at bounding box center [483, 293] width 573 height 193
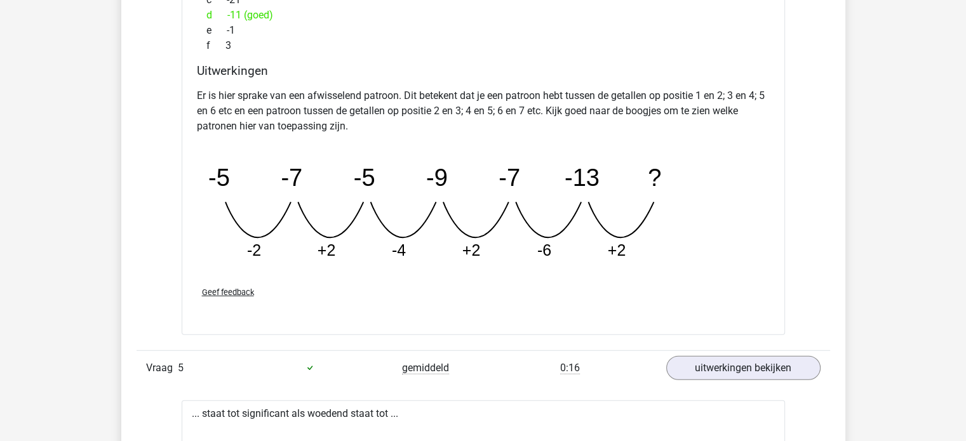
scroll to position [3476, 0]
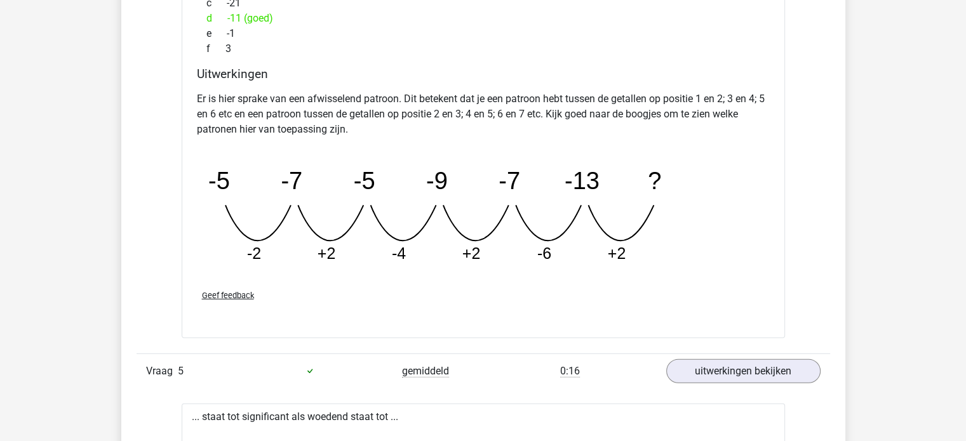
click at [693, 349] on div "Vraag 1 makkelijk 0:10 uitwerkingen bekijken Welk getal hoort op de plek van he…" at bounding box center [483, 195] width 674 height 4447
click at [706, 363] on link "uitwerkingen bekijken" at bounding box center [742, 371] width 177 height 28
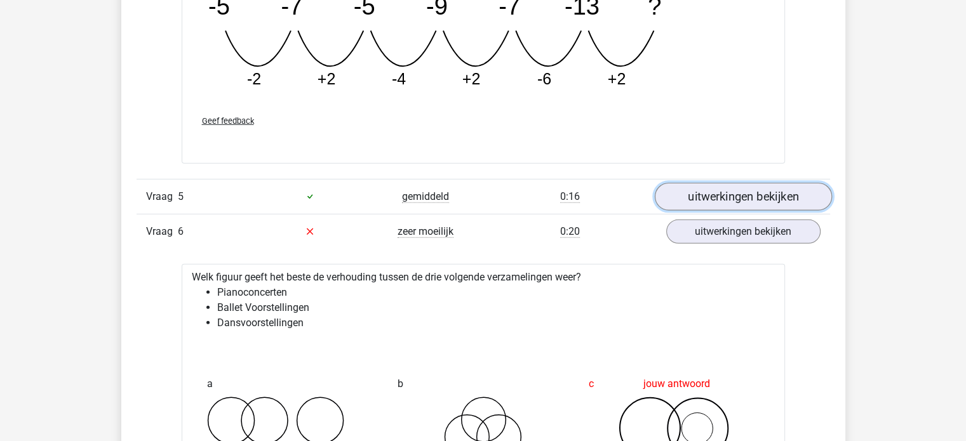
click at [703, 200] on link "uitwerkingen bekijken" at bounding box center [742, 197] width 177 height 28
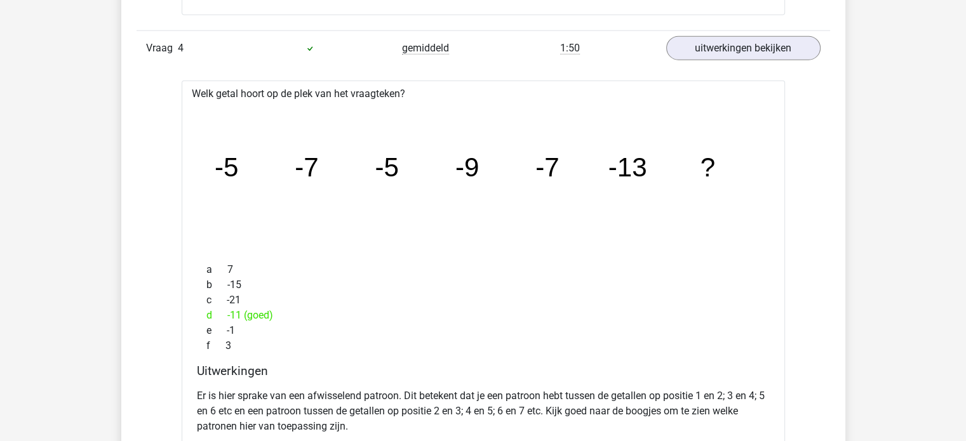
scroll to position [3126, 0]
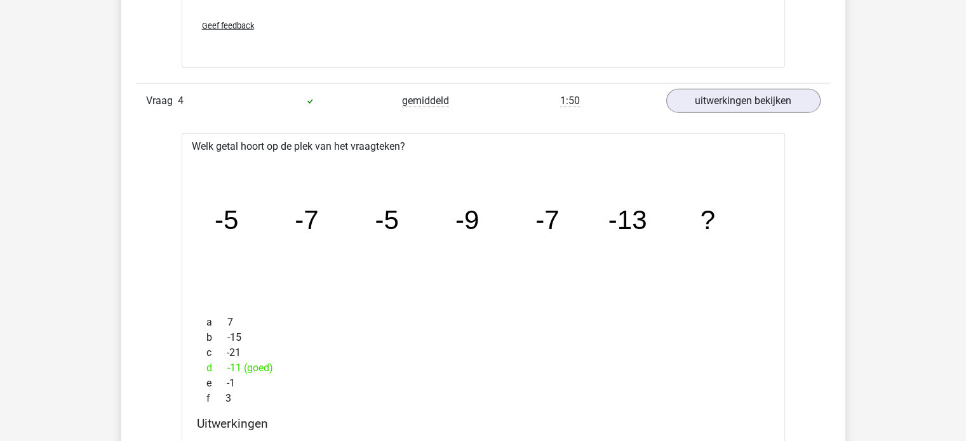
click at [705, 98] on link "uitwerkingen bekijken" at bounding box center [742, 101] width 177 height 28
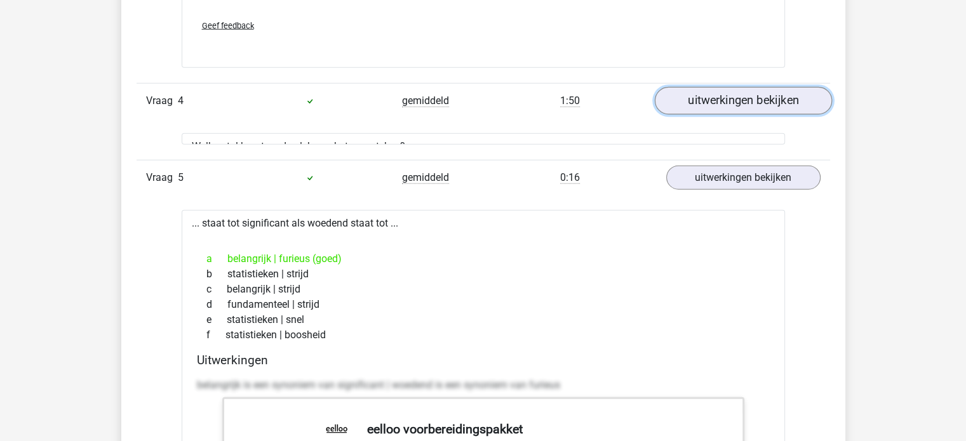
click at [705, 98] on link "uitwerkingen bekijken" at bounding box center [742, 101] width 177 height 28
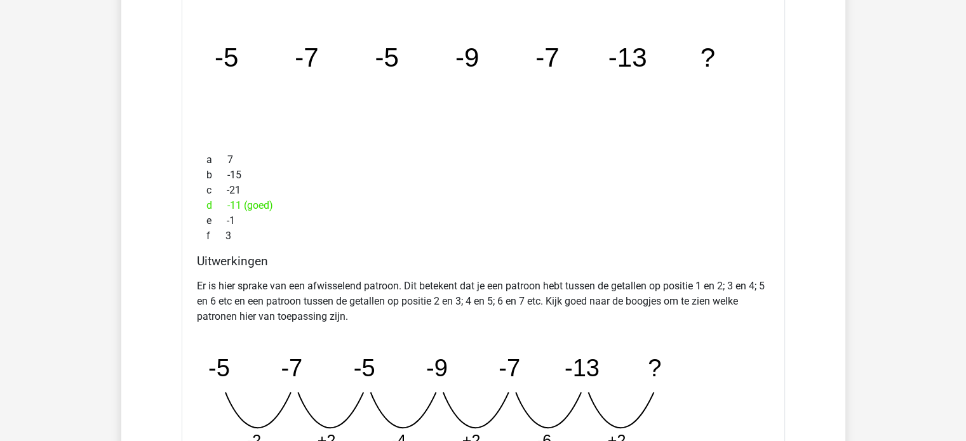
scroll to position [3429, 0]
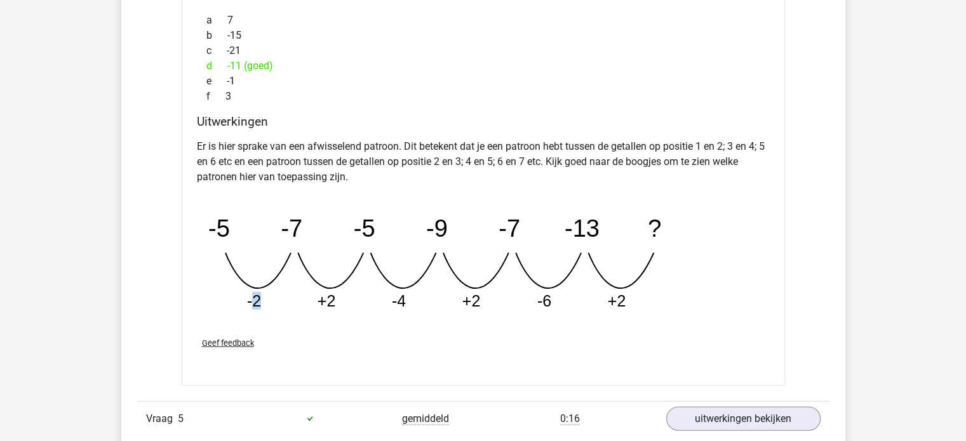
drag, startPoint x: 250, startPoint y: 302, endPoint x: 303, endPoint y: 294, distance: 53.9
click at [303, 294] on icon "image/svg+xml -5 -7 -5 -9 -7 -13 ? -2 +2 -4 +2 -6 +2" at bounding box center [451, 258] width 508 height 127
click at [268, 308] on icon "image/svg+xml -5 -7 -5 -9 -7 -13 ? -2 +2 -4 +2 -6 +2" at bounding box center [451, 258] width 508 height 127
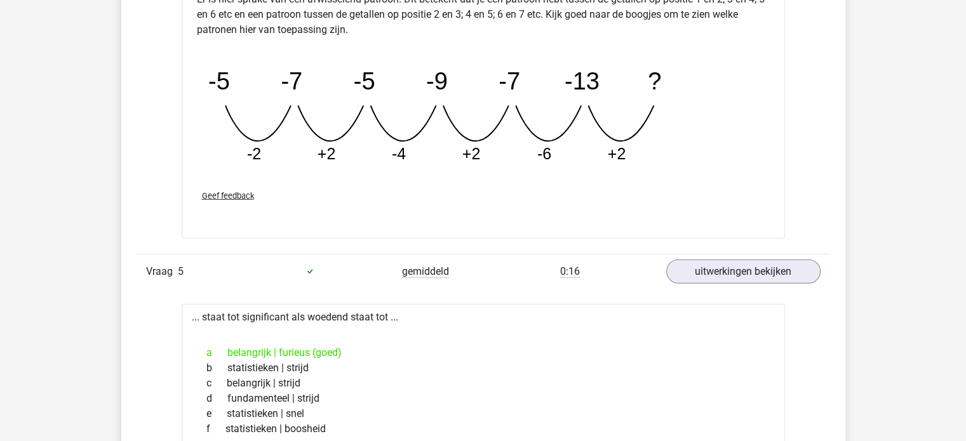
scroll to position [3413, 0]
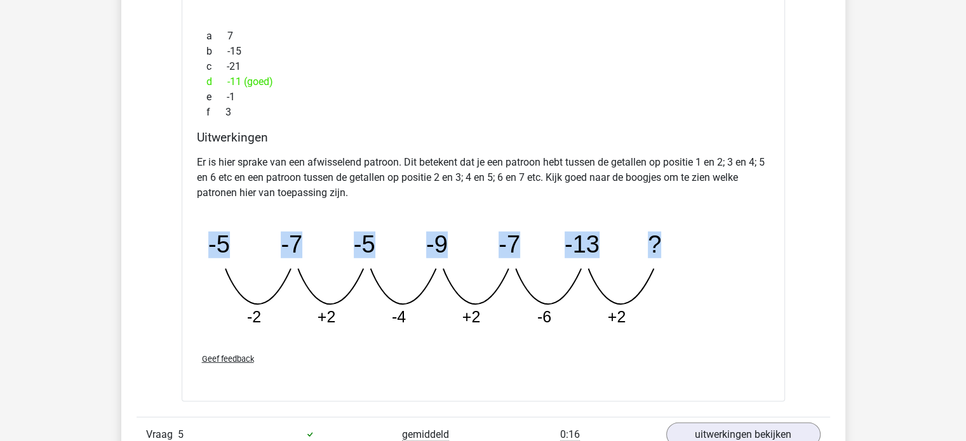
drag, startPoint x: 207, startPoint y: 234, endPoint x: 665, endPoint y: 263, distance: 459.4
click at [665, 263] on icon "image/svg+xml -5 -7 -5 -9 -7 -13 ? -2 +2 -4 +2 -6 +2" at bounding box center [451, 274] width 508 height 127
copy g "-5 -7 -5 -9 -7 -13 ?"
click at [511, 142] on h4 "Uitwerkingen" at bounding box center [483, 137] width 573 height 15
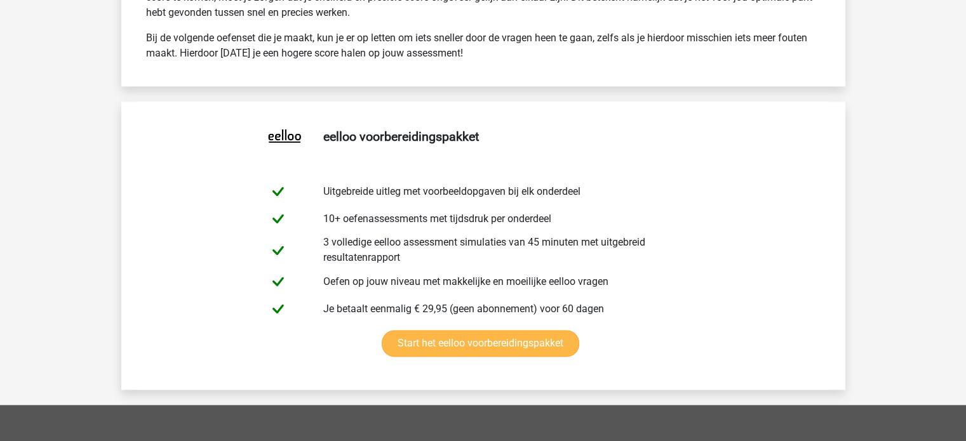
scroll to position [6603, 0]
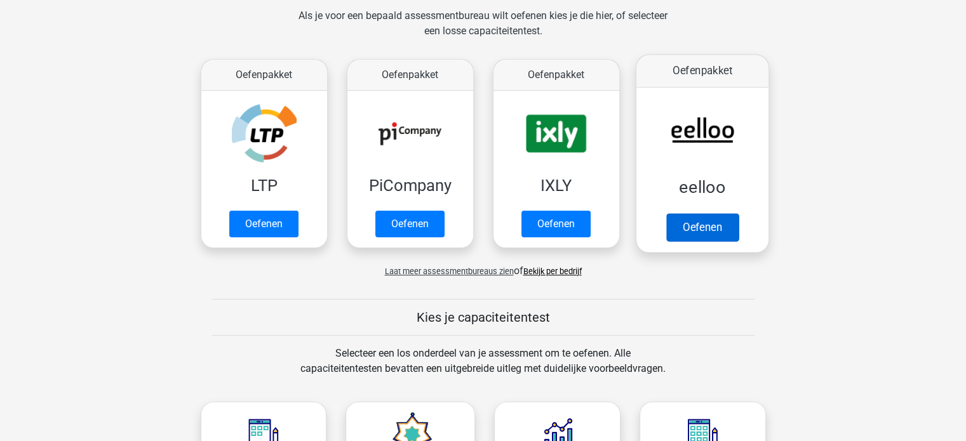
scroll to position [63, 0]
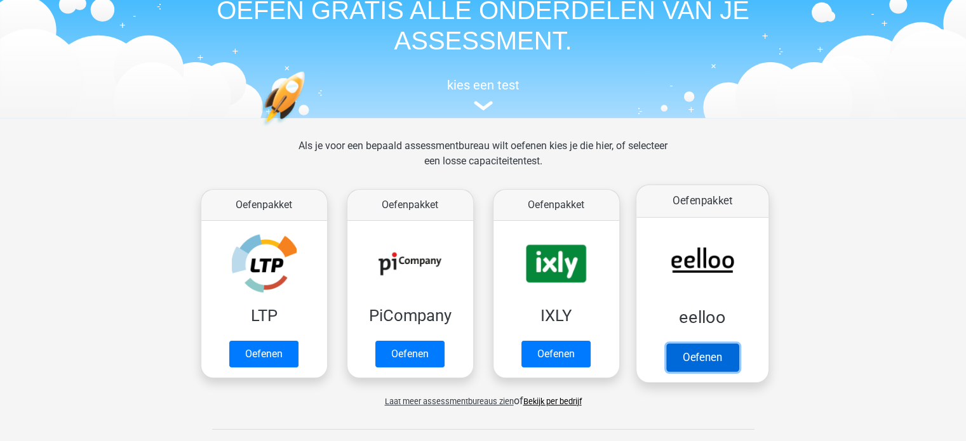
click at [704, 355] on link "Oefenen" at bounding box center [701, 358] width 72 height 28
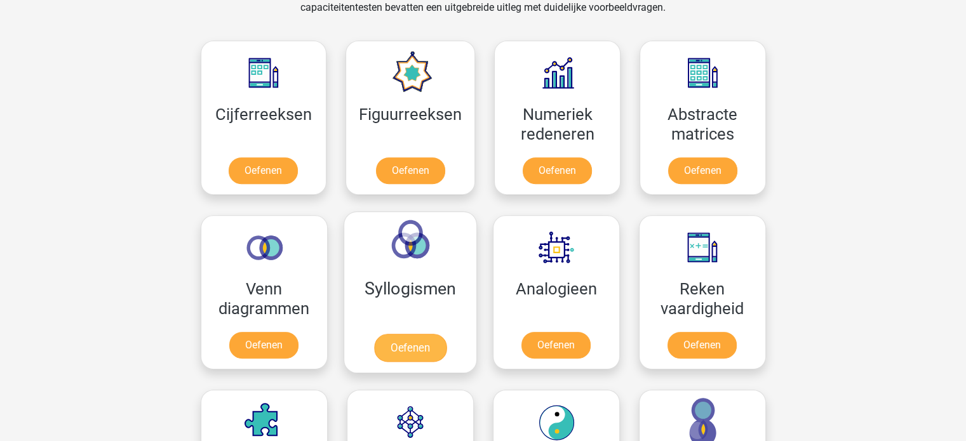
scroll to position [556, 0]
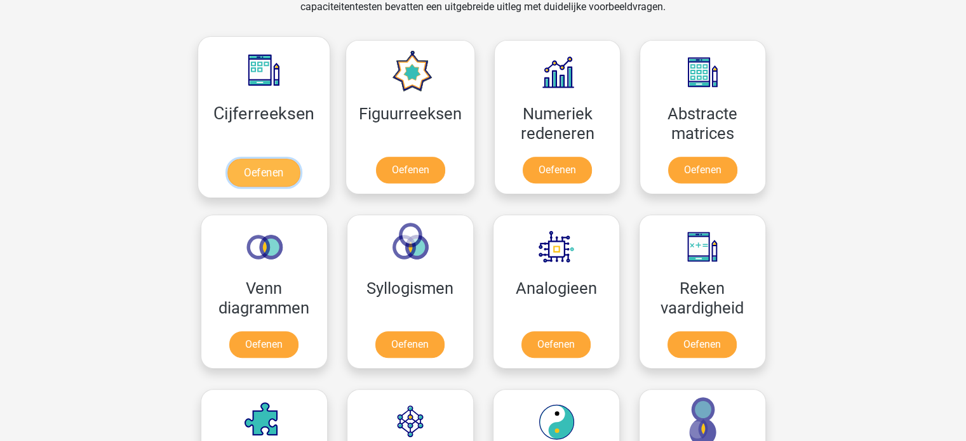
click at [279, 159] on link "Oefenen" at bounding box center [263, 173] width 72 height 28
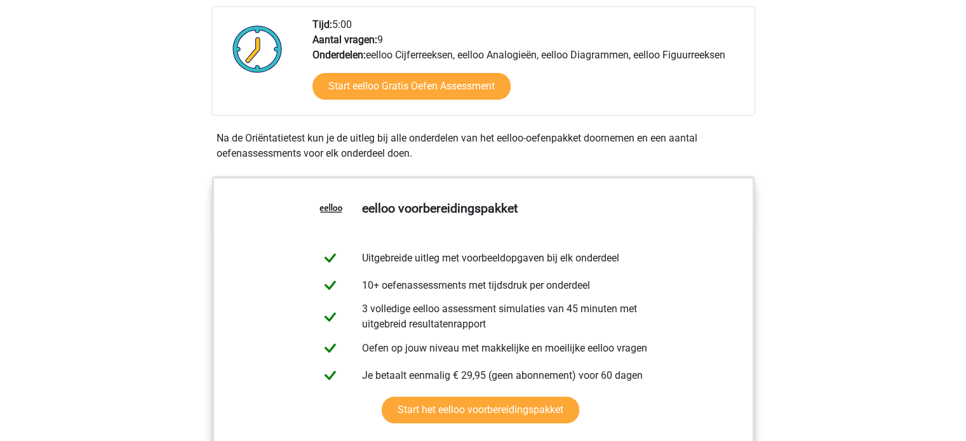
scroll to position [302, 0]
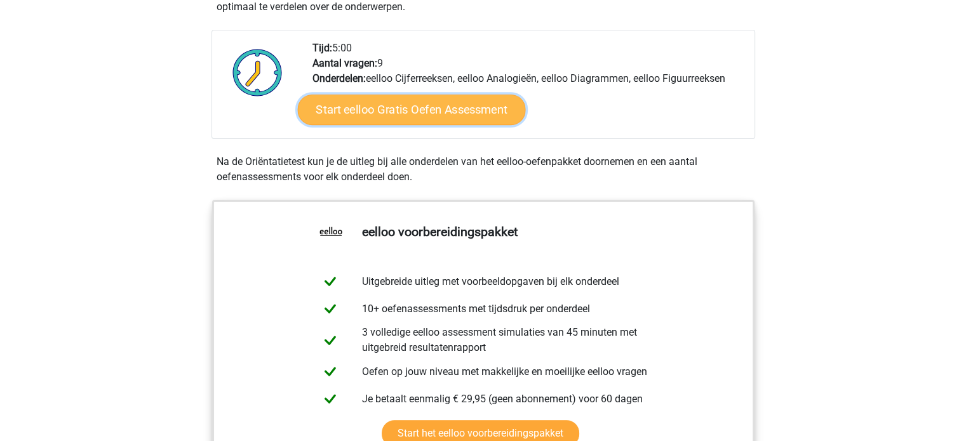
click at [453, 114] on link "Start eelloo Gratis Oefen Assessment" at bounding box center [411, 110] width 228 height 30
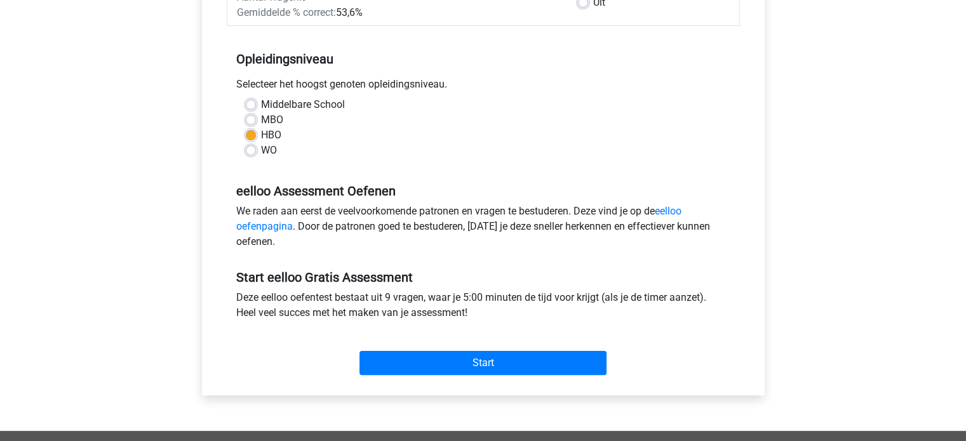
scroll to position [302, 0]
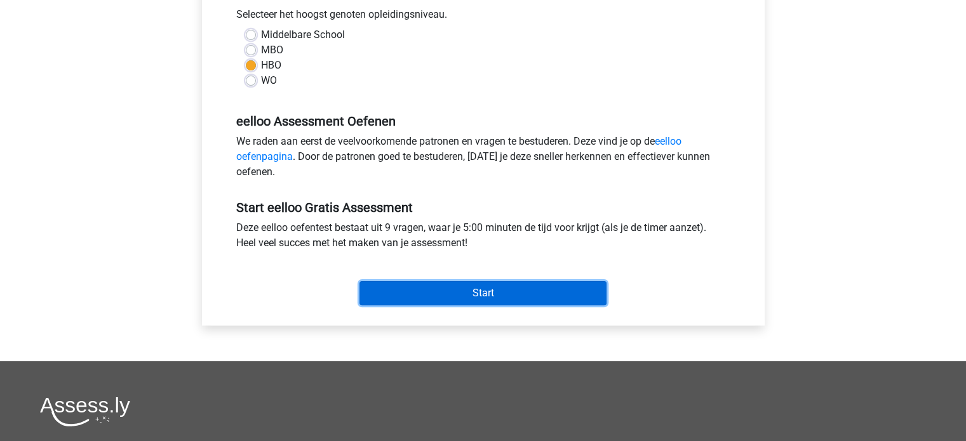
click at [455, 299] on input "Start" at bounding box center [482, 293] width 247 height 24
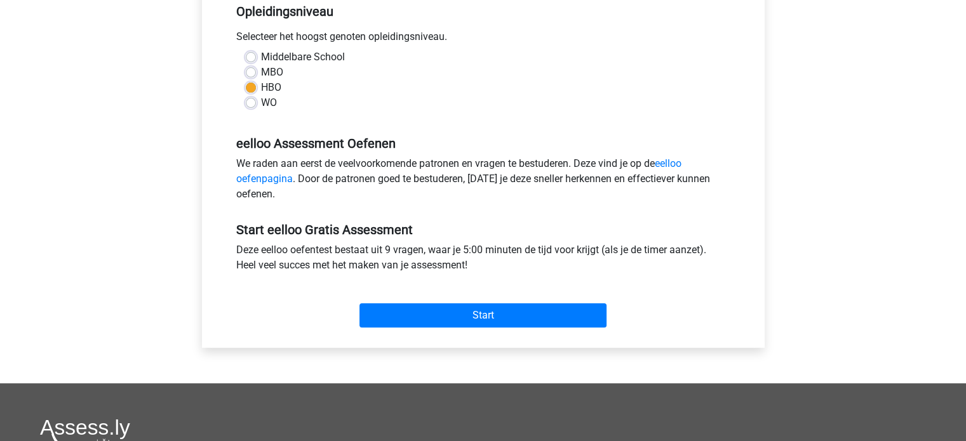
scroll to position [32, 0]
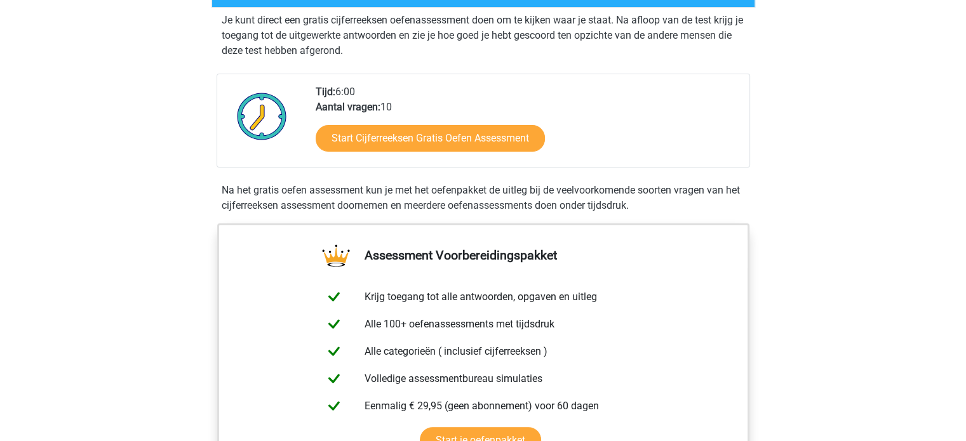
scroll to position [254, 0]
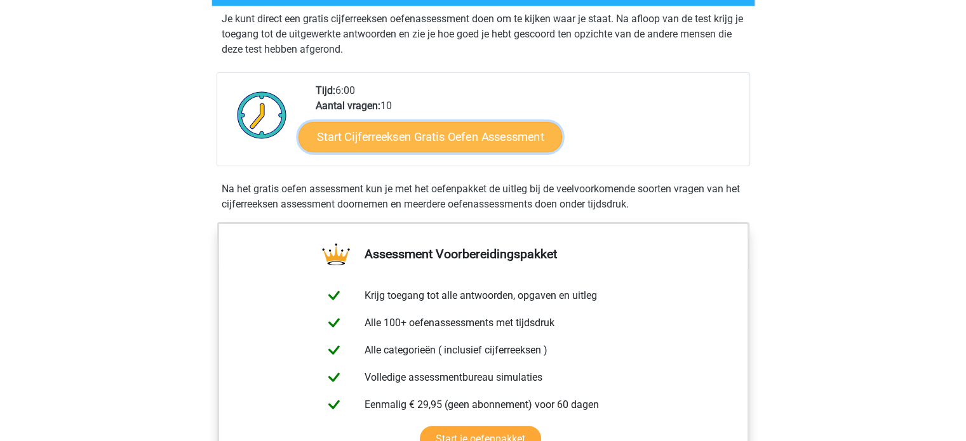
click at [480, 144] on link "Start Cijferreeksen Gratis Oefen Assessment" at bounding box center [430, 136] width 264 height 30
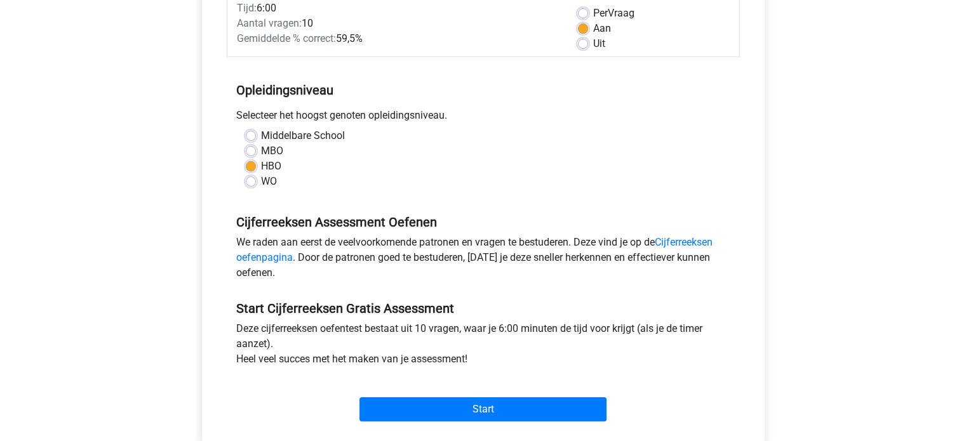
scroll to position [365, 0]
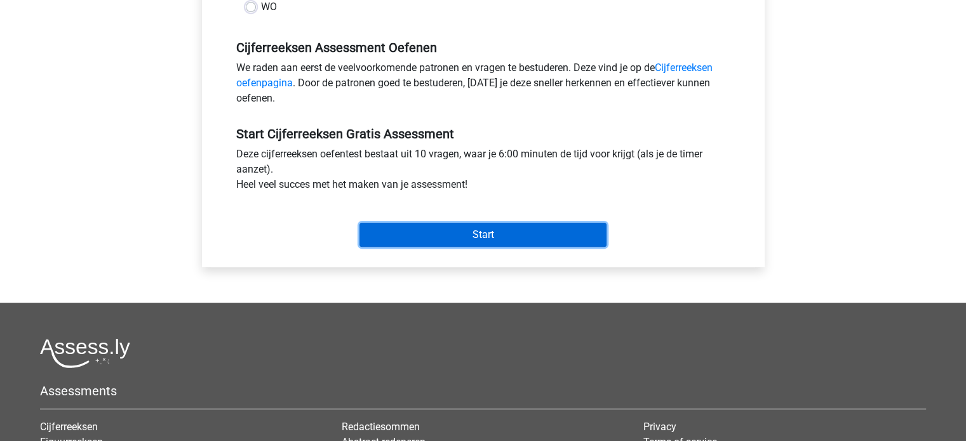
click at [461, 229] on input "Start" at bounding box center [482, 235] width 247 height 24
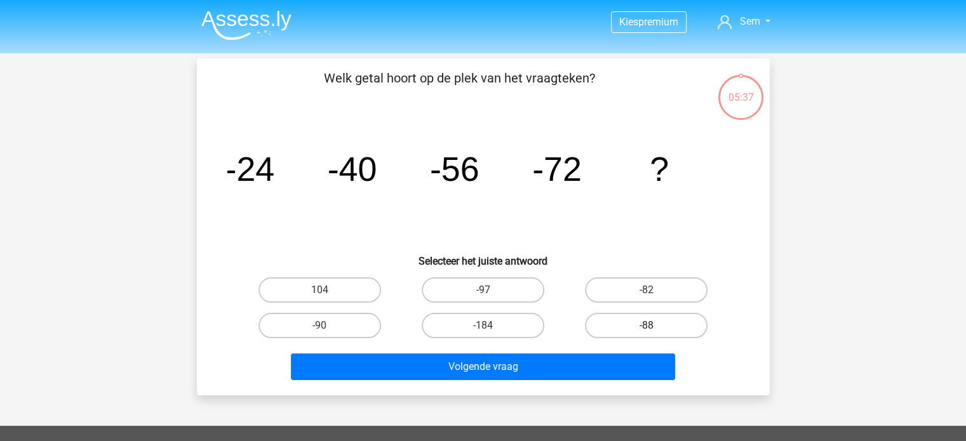
click at [620, 323] on label "-88" at bounding box center [646, 325] width 123 height 25
click at [646, 326] on input "-88" at bounding box center [650, 330] width 8 height 8
radio input "true"
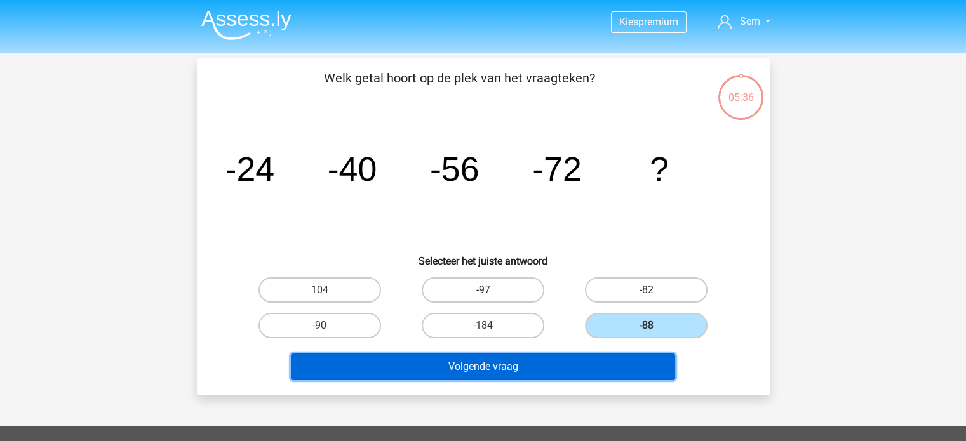
click at [604, 363] on button "Volgende vraag" at bounding box center [483, 367] width 384 height 27
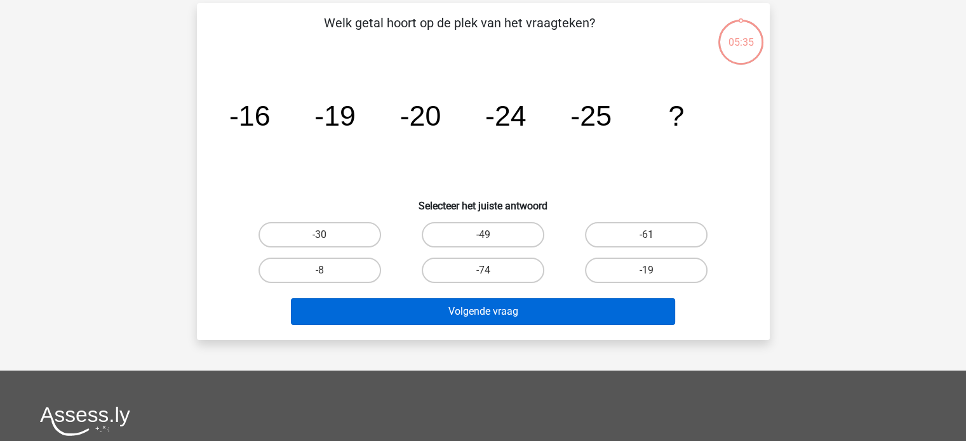
scroll to position [58, 0]
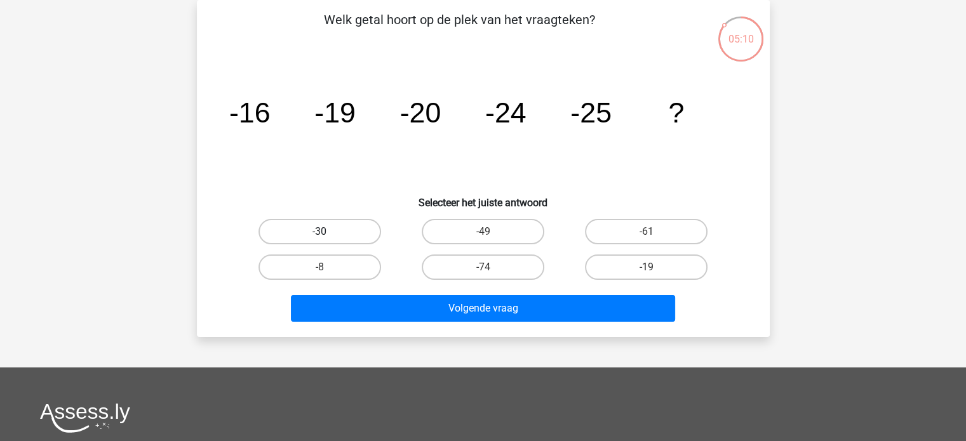
click at [325, 220] on label "-30" at bounding box center [319, 231] width 123 height 25
click at [325, 232] on input "-30" at bounding box center [323, 236] width 8 height 8
radio input "true"
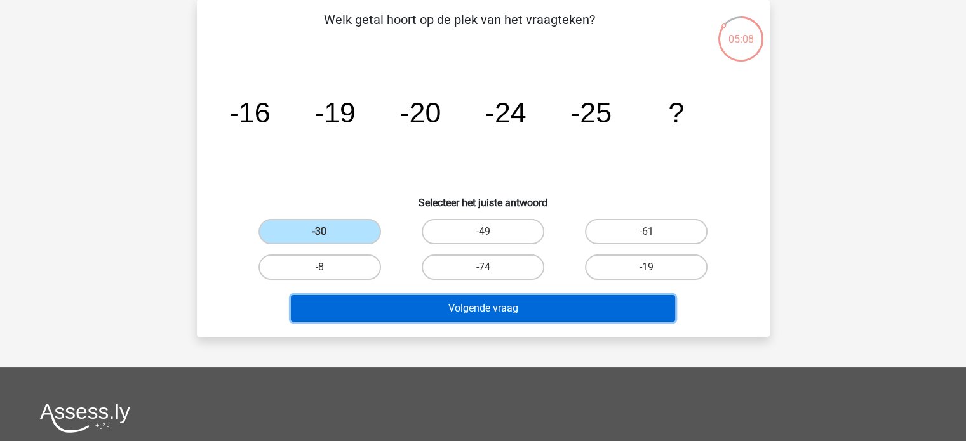
click at [429, 299] on button "Volgende vraag" at bounding box center [483, 308] width 384 height 27
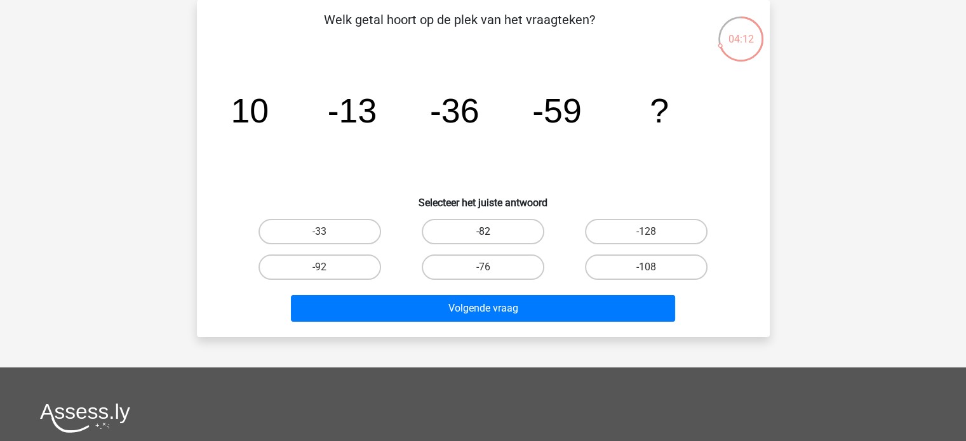
click at [534, 233] on label "-82" at bounding box center [483, 231] width 123 height 25
click at [491, 233] on input "-82" at bounding box center [487, 236] width 8 height 8
radio input "true"
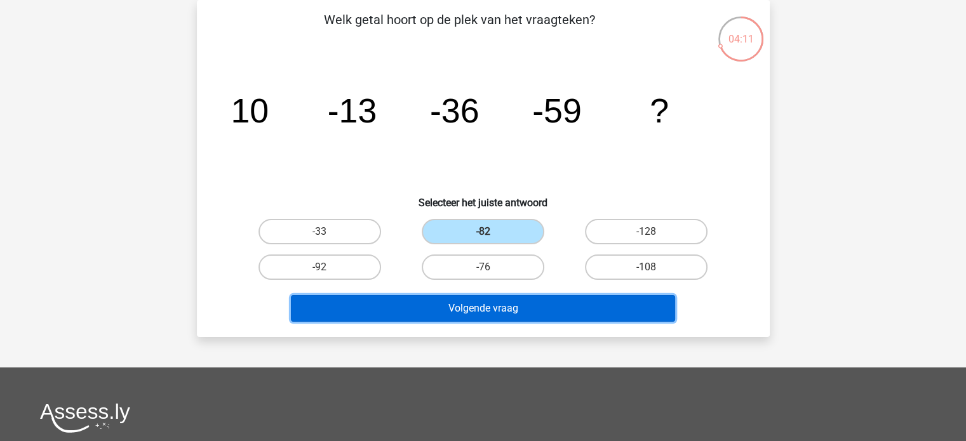
click at [527, 304] on button "Volgende vraag" at bounding box center [483, 308] width 384 height 27
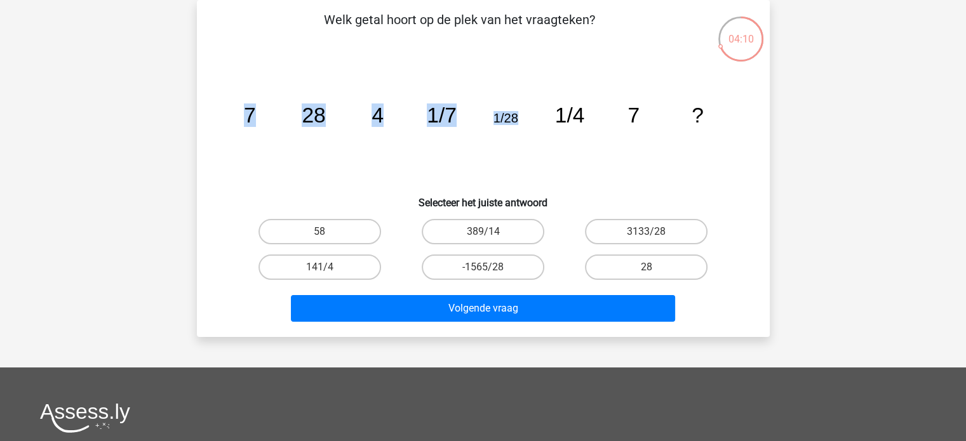
drag, startPoint x: 475, startPoint y: 159, endPoint x: 570, endPoint y: 157, distance: 95.3
click at [539, 162] on icon "image/svg+xml 7 28 4 1/7 1/28 1/4 7 ?" at bounding box center [483, 122] width 512 height 128
click at [571, 156] on icon "image/svg+xml 7 28 4 1/7 1/28 1/4 7 ?" at bounding box center [483, 122] width 512 height 128
click at [350, 261] on label "141/4" at bounding box center [319, 267] width 123 height 25
click at [328, 267] on input "141/4" at bounding box center [323, 271] width 8 height 8
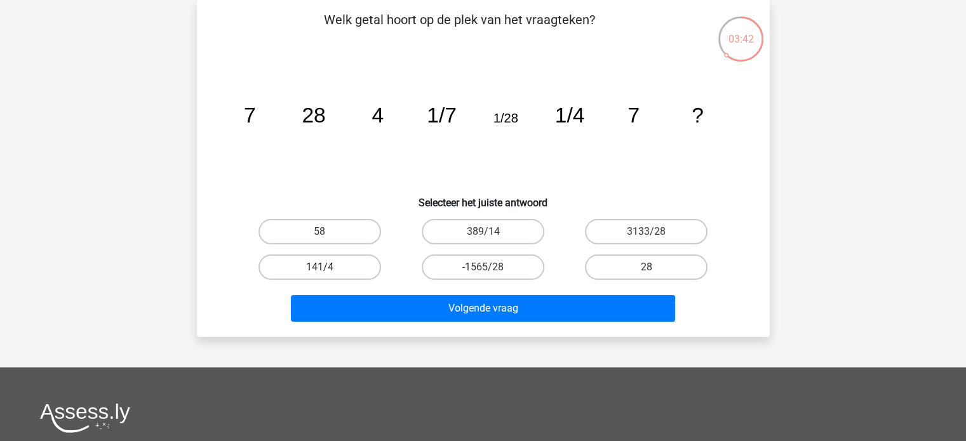
radio input "true"
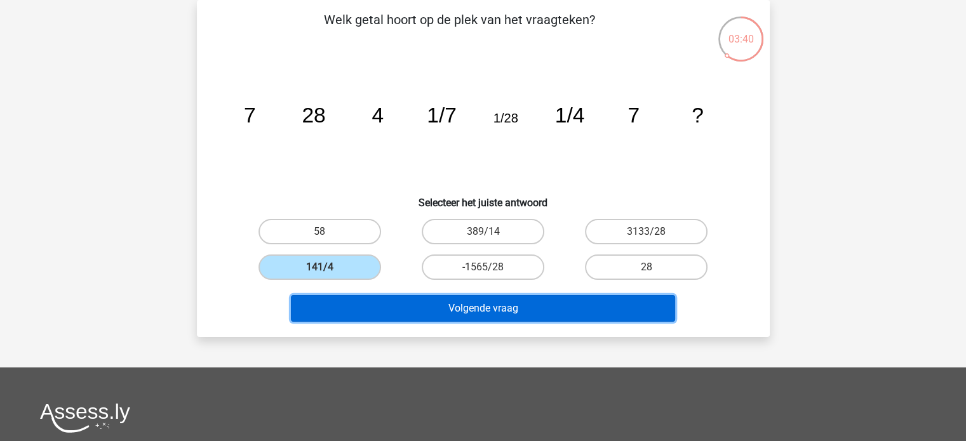
click at [496, 312] on button "Volgende vraag" at bounding box center [483, 308] width 384 height 27
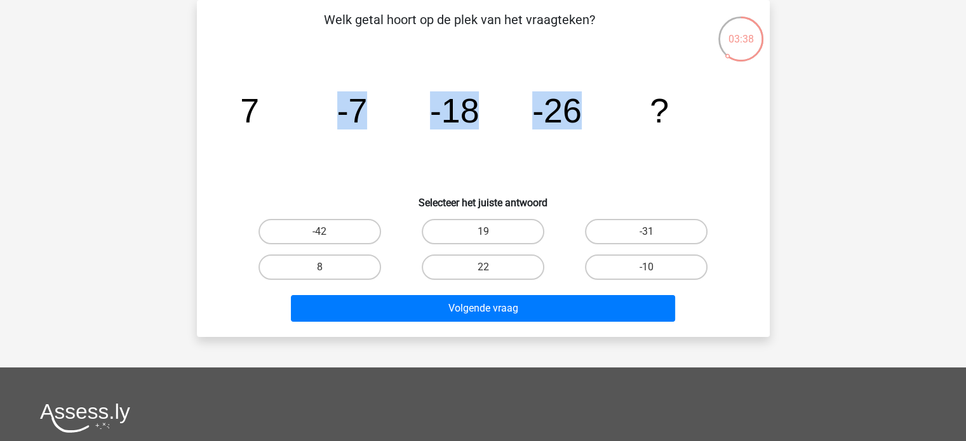
drag, startPoint x: 251, startPoint y: 116, endPoint x: 643, endPoint y: 117, distance: 391.1
click at [643, 117] on icon "image/svg+xml 7 -7 -18 -26 ?" at bounding box center [483, 122] width 512 height 128
drag, startPoint x: 643, startPoint y: 117, endPoint x: 293, endPoint y: 110, distance: 349.9
click at [293, 110] on icon "image/svg+xml 7 -7 -18 -26 ?" at bounding box center [483, 122] width 512 height 128
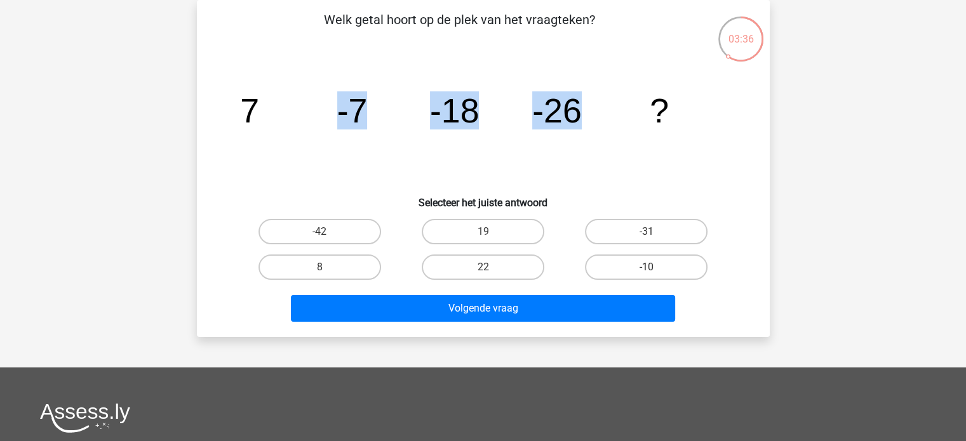
click at [292, 110] on icon "image/svg+xml 7 -7 -18 -26 ?" at bounding box center [483, 122] width 512 height 128
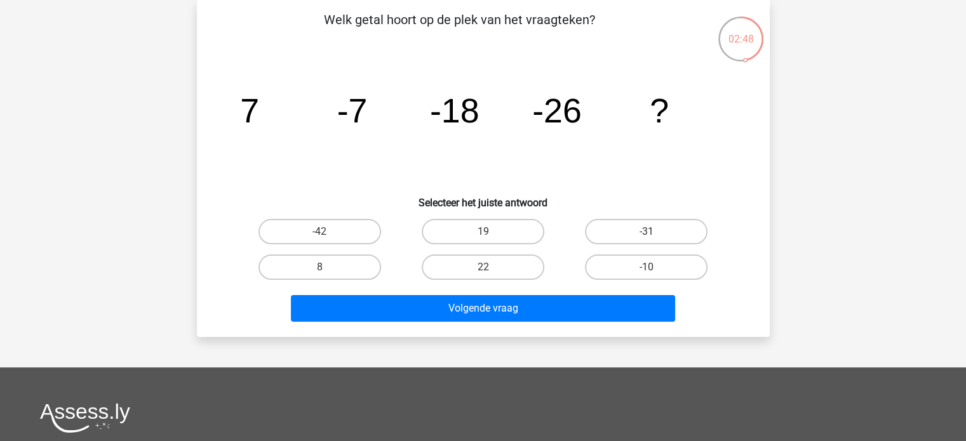
click at [361, 245] on div "-42" at bounding box center [319, 232] width 163 height 36
click at [361, 241] on label "-42" at bounding box center [319, 231] width 123 height 25
click at [328, 240] on input "-42" at bounding box center [323, 236] width 8 height 8
radio input "true"
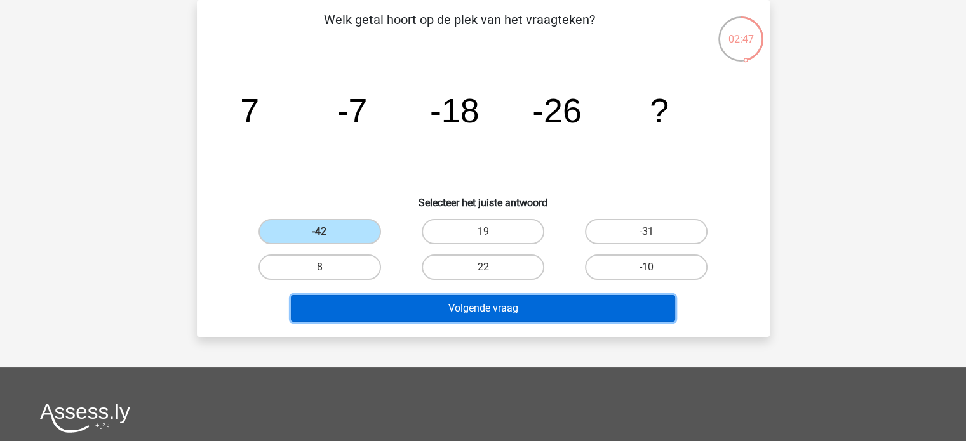
click at [448, 300] on button "Volgende vraag" at bounding box center [483, 308] width 384 height 27
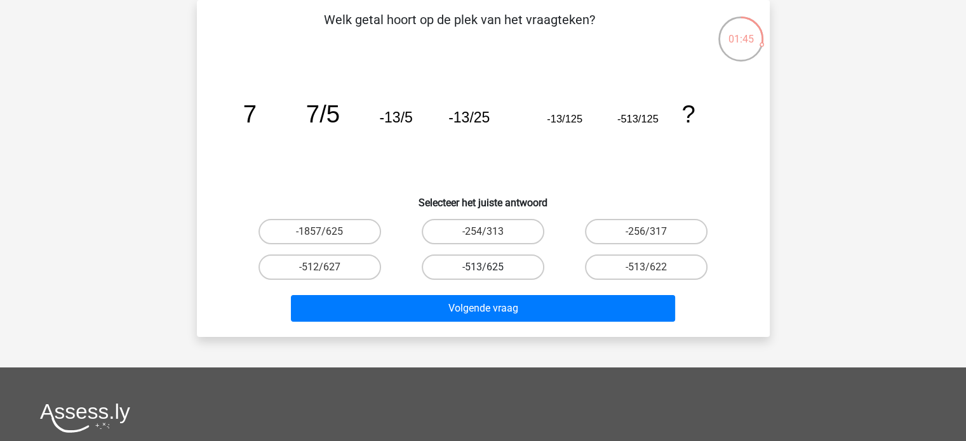
click at [514, 270] on label "-513/625" at bounding box center [483, 267] width 123 height 25
click at [491, 270] on input "-513/625" at bounding box center [487, 271] width 8 height 8
radio input "true"
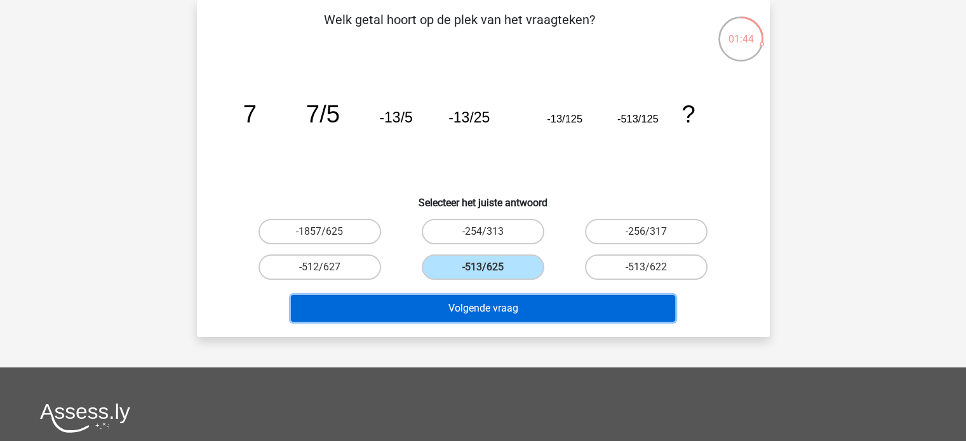
click at [570, 312] on button "Volgende vraag" at bounding box center [483, 308] width 384 height 27
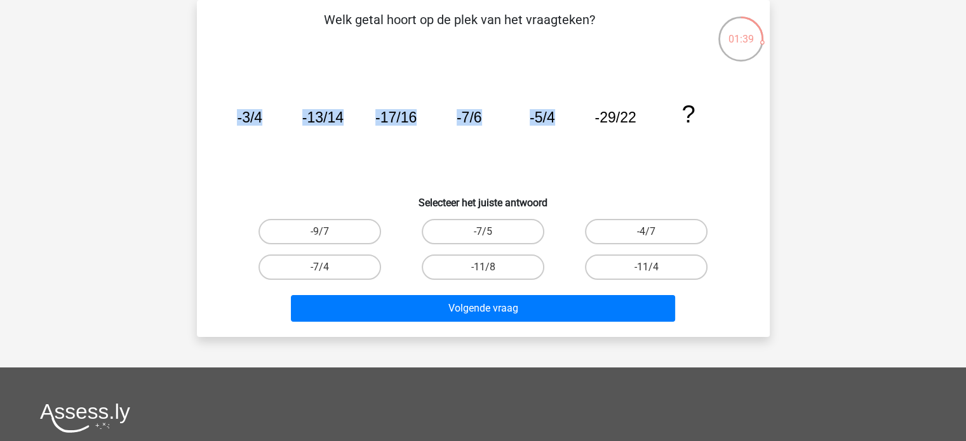
drag, startPoint x: 223, startPoint y: 121, endPoint x: 584, endPoint y: 126, distance: 360.7
click at [584, 126] on div "image/svg+xml -3/4 -13/14 -17/16 -7/6 -5/4 -29/22 ?" at bounding box center [483, 122] width 532 height 128
click at [630, 122] on tspan "-29/22" at bounding box center [614, 117] width 41 height 17
drag, startPoint x: 233, startPoint y: 114, endPoint x: 709, endPoint y: 101, distance: 476.4
click at [713, 99] on icon "image/svg+xml -3/4 -13/14 -17/16 -7/6 -5/4 -29/22 ?" at bounding box center [483, 122] width 512 height 128
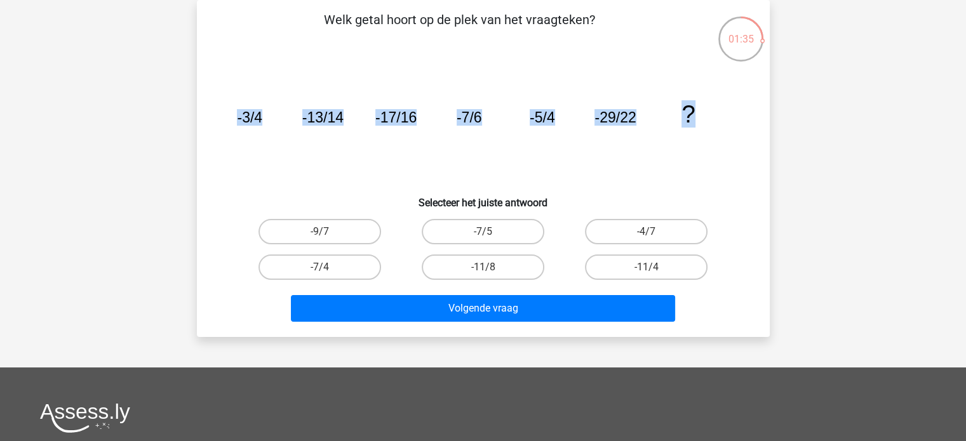
copy g "-3/4 -13/14 -17/16 -7/6 -5/4 -29/22 ?"
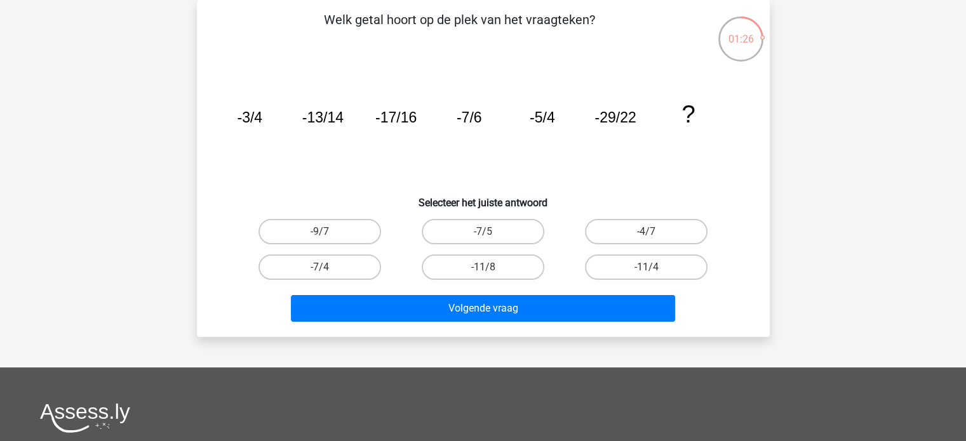
click at [589, 187] on h6 "Selecteer het juiste antwoord" at bounding box center [483, 198] width 532 height 22
drag, startPoint x: 342, startPoint y: 238, endPoint x: 350, endPoint y: 245, distance: 10.8
click at [343, 238] on label "-9/7" at bounding box center [319, 231] width 123 height 25
click at [328, 238] on input "-9/7" at bounding box center [323, 236] width 8 height 8
radio input "true"
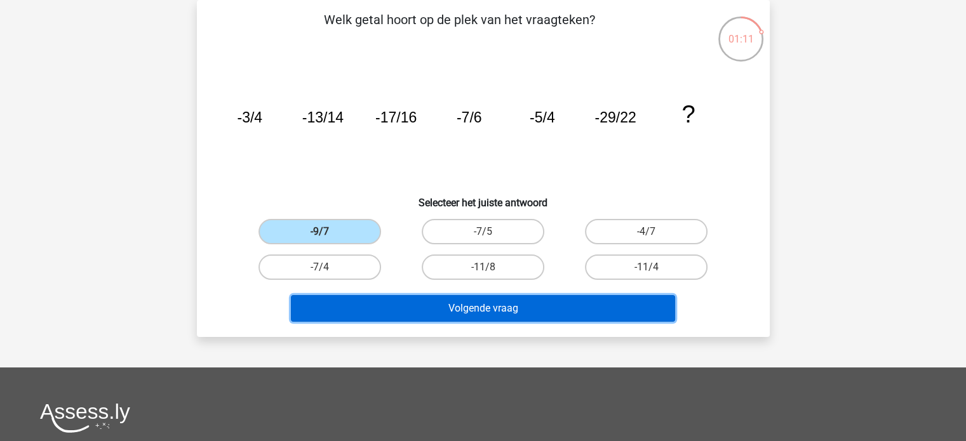
click at [434, 316] on button "Volgende vraag" at bounding box center [483, 308] width 384 height 27
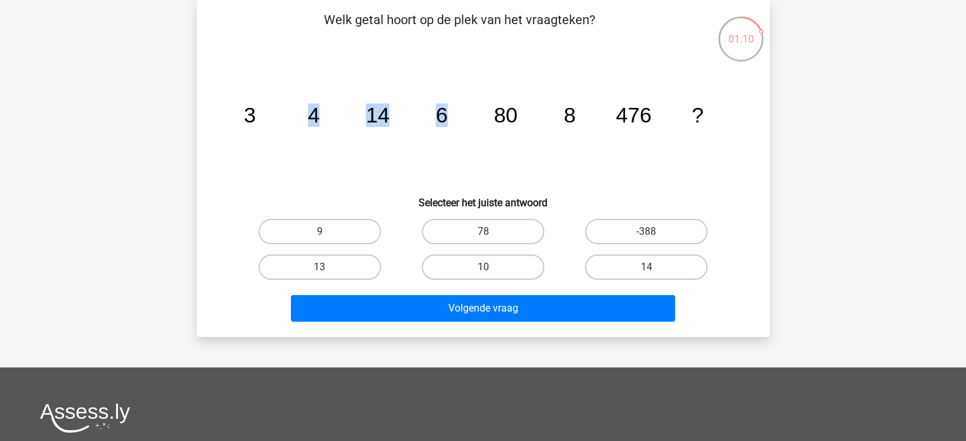
drag, startPoint x: 288, startPoint y: 125, endPoint x: 444, endPoint y: 149, distance: 158.7
click at [444, 149] on icon "image/svg+xml 3 4 14 6 80 8 476 ?" at bounding box center [483, 122] width 512 height 128
click at [464, 228] on label "78" at bounding box center [483, 231] width 123 height 25
click at [483, 232] on input "78" at bounding box center [487, 236] width 8 height 8
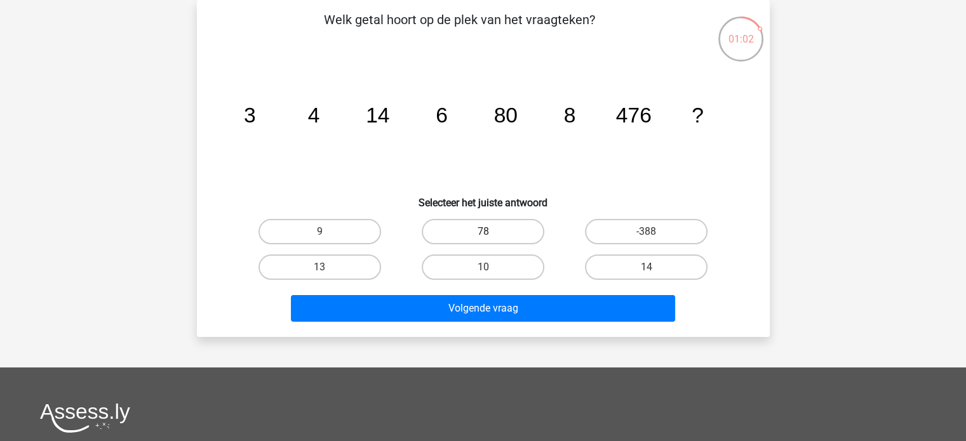
radio input "true"
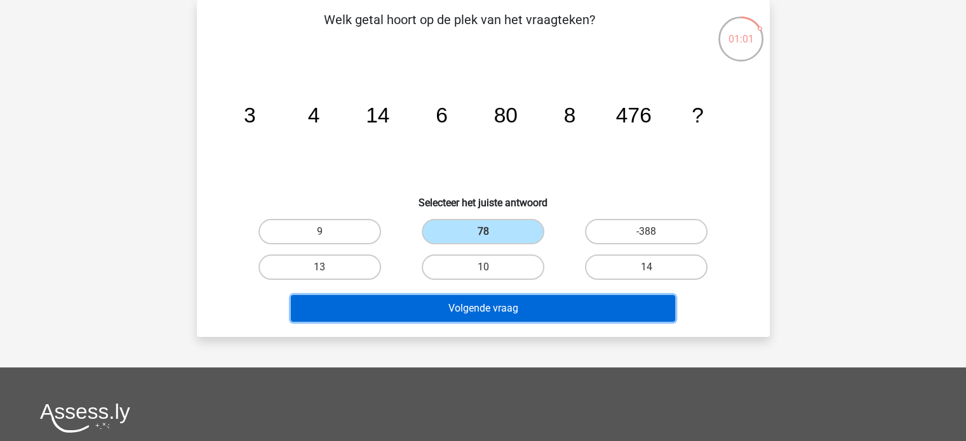
click at [466, 306] on button "Volgende vraag" at bounding box center [483, 308] width 384 height 27
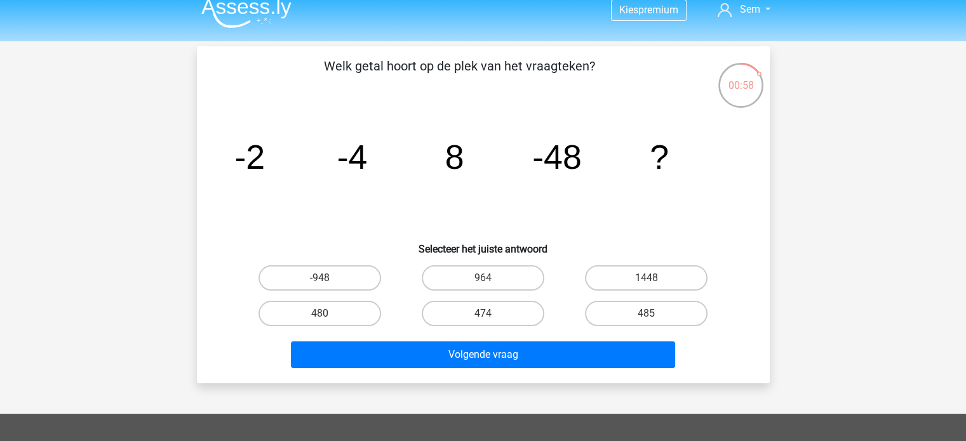
scroll to position [15, 0]
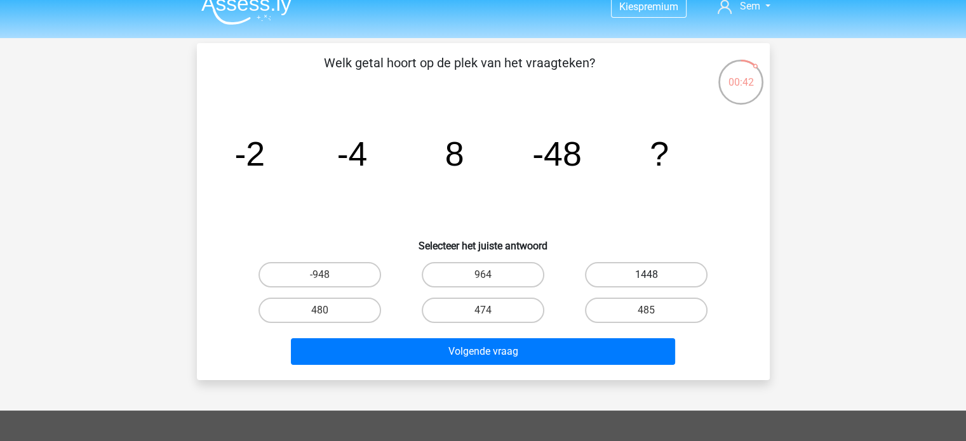
click at [600, 279] on label "1448" at bounding box center [646, 274] width 123 height 25
click at [646, 279] on input "1448" at bounding box center [650, 279] width 8 height 8
radio input "true"
click at [359, 310] on label "480" at bounding box center [319, 310] width 123 height 25
click at [328, 310] on input "480" at bounding box center [323, 314] width 8 height 8
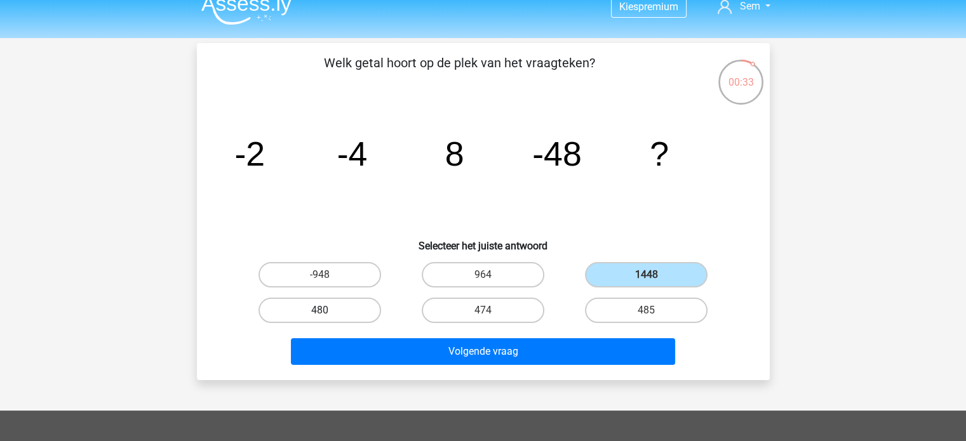
radio input "true"
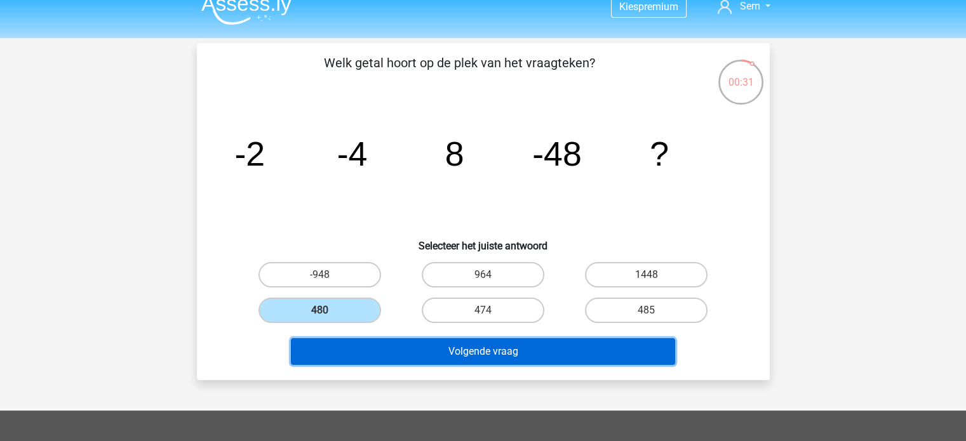
click at [496, 358] on button "Volgende vraag" at bounding box center [483, 351] width 384 height 27
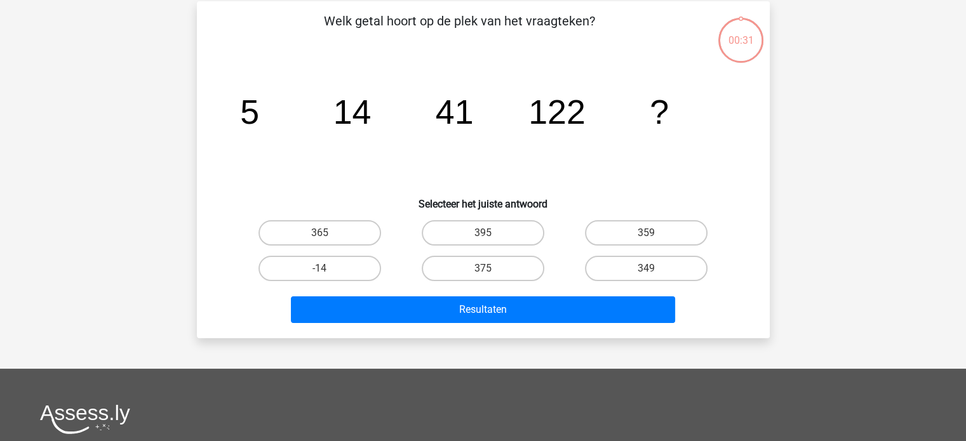
scroll to position [58, 0]
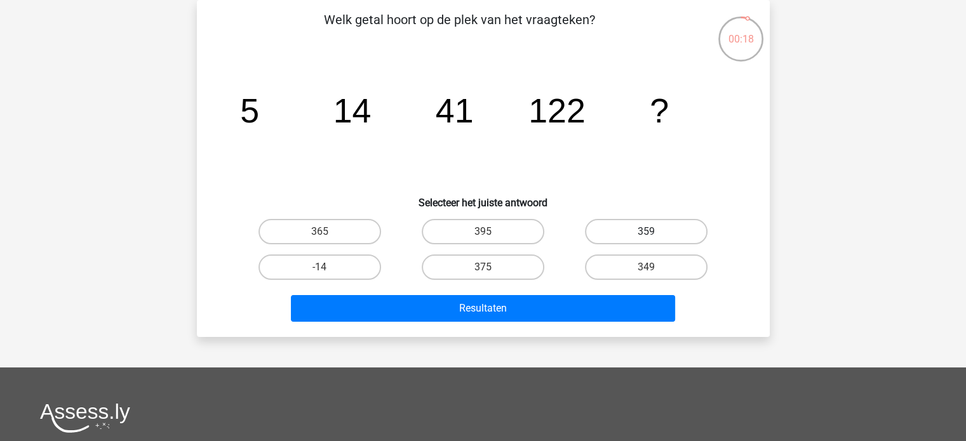
click at [611, 241] on label "359" at bounding box center [646, 231] width 123 height 25
click at [646, 240] on input "359" at bounding box center [650, 236] width 8 height 8
radio input "true"
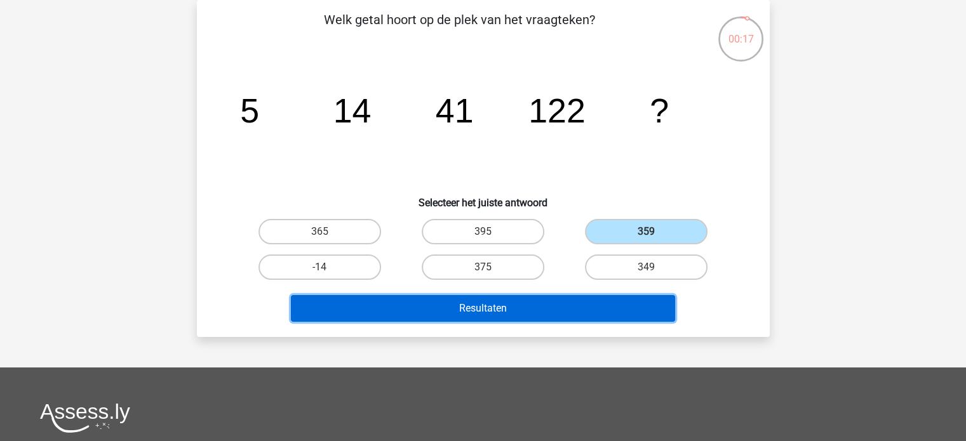
click at [575, 295] on button "Resultaten" at bounding box center [483, 308] width 384 height 27
click at [542, 306] on button "Resultaten" at bounding box center [483, 308] width 384 height 27
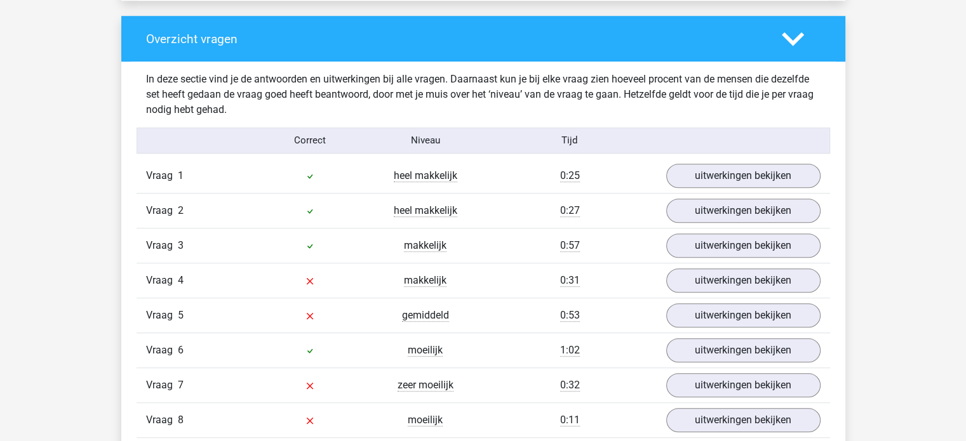
scroll to position [968, 0]
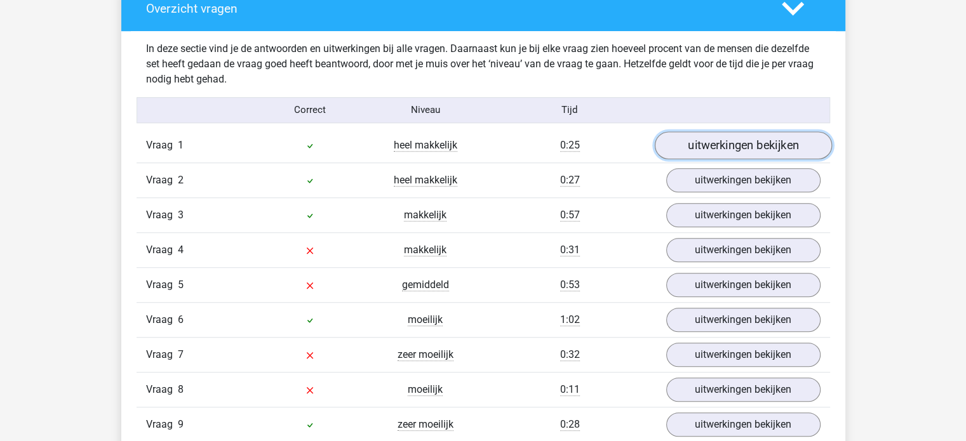
click at [686, 142] on link "uitwerkingen bekijken" at bounding box center [742, 145] width 177 height 28
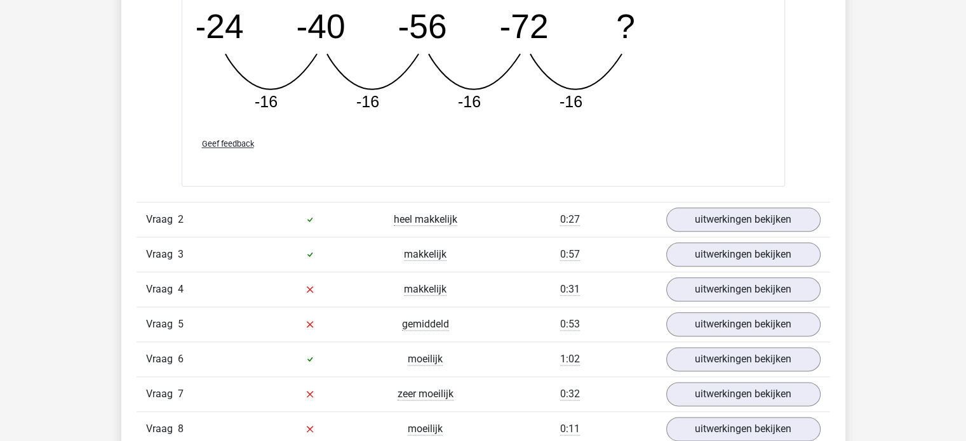
scroll to position [1492, 0]
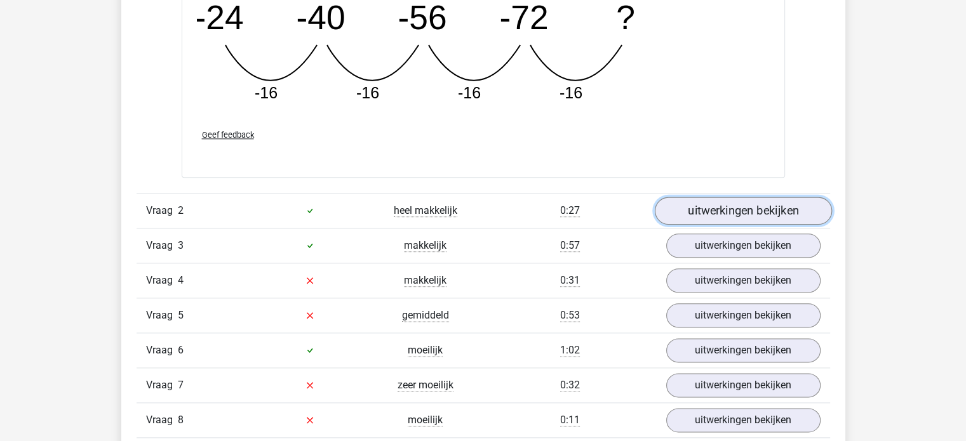
click at [696, 218] on link "uitwerkingen bekijken" at bounding box center [742, 211] width 177 height 28
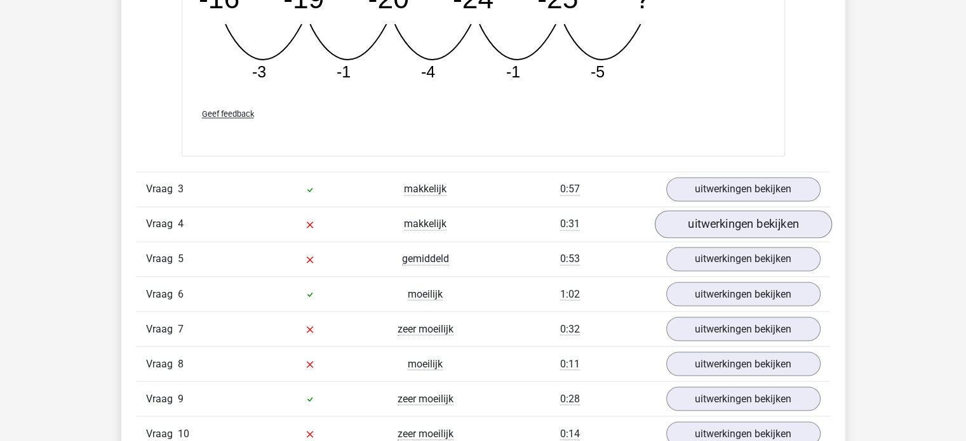
scroll to position [2143, 0]
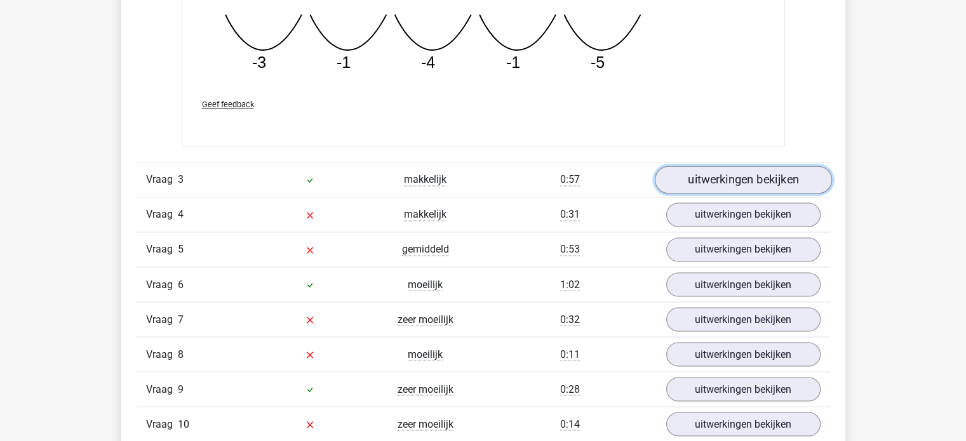
click at [712, 180] on link "uitwerkingen bekijken" at bounding box center [742, 180] width 177 height 28
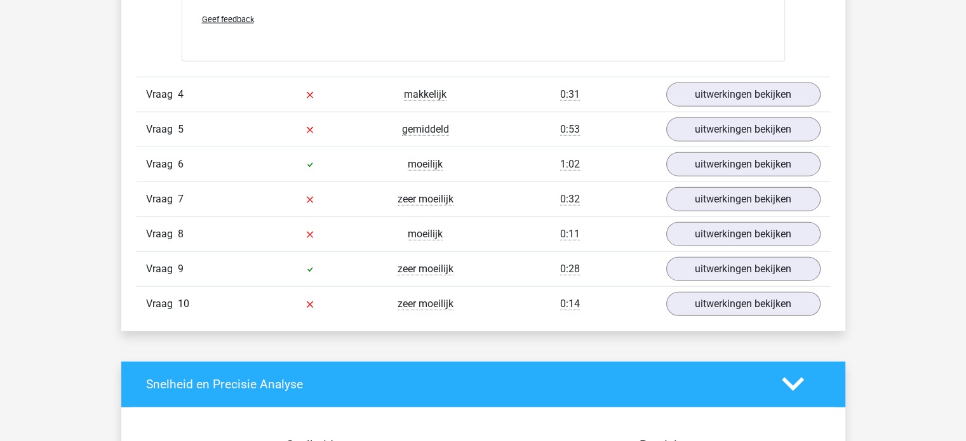
scroll to position [3048, 0]
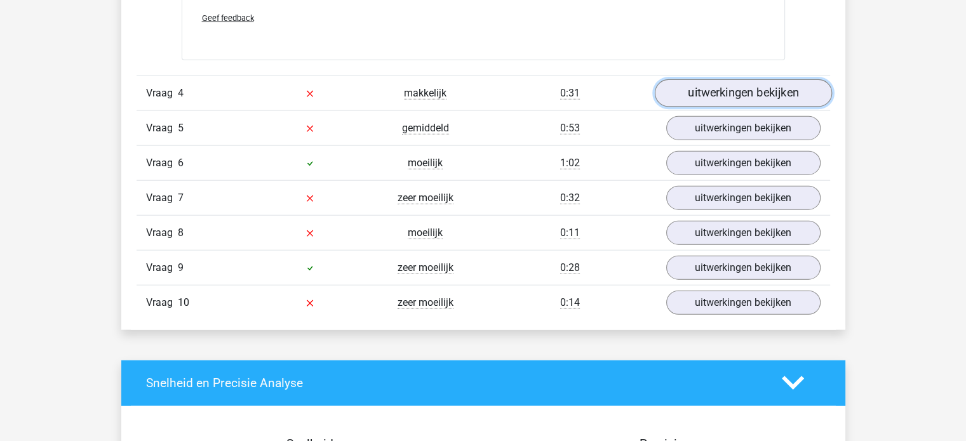
click at [757, 83] on link "uitwerkingen bekijken" at bounding box center [742, 93] width 177 height 28
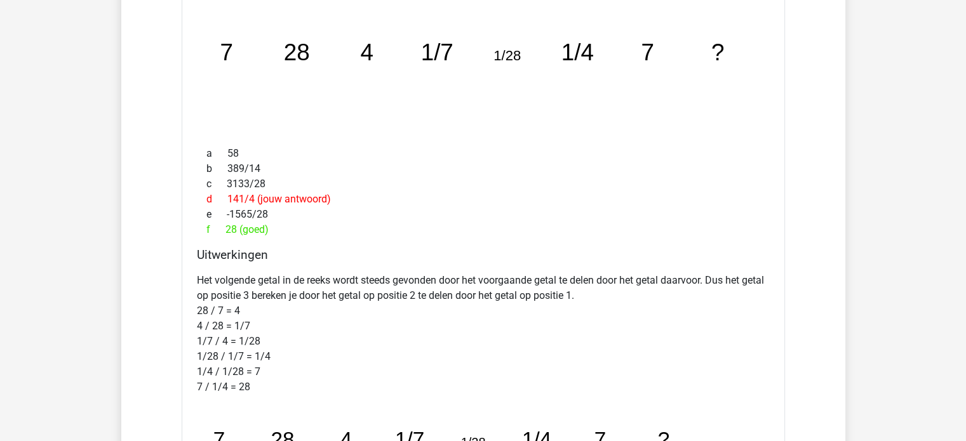
scroll to position [3206, 0]
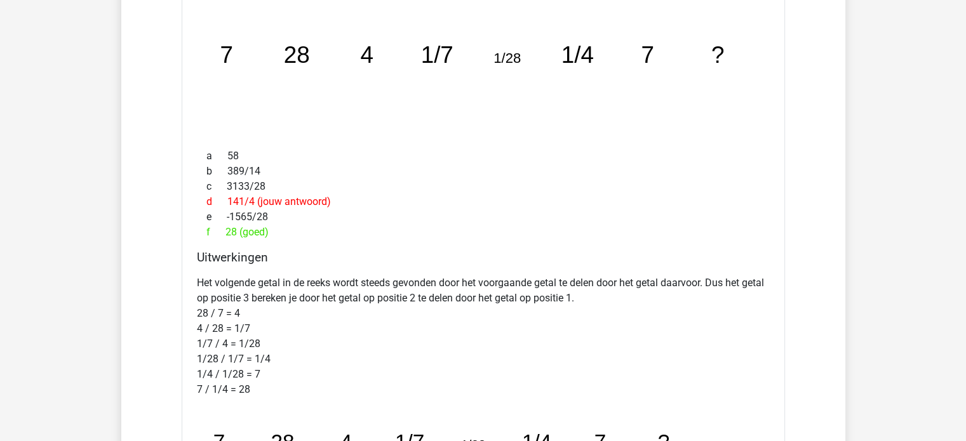
drag, startPoint x: 251, startPoint y: 286, endPoint x: 425, endPoint y: 291, distance: 173.4
click at [425, 291] on p "Het volgende getal in de reeks wordt steeds gevonden door het voorgaande getal …" at bounding box center [483, 337] width 573 height 122
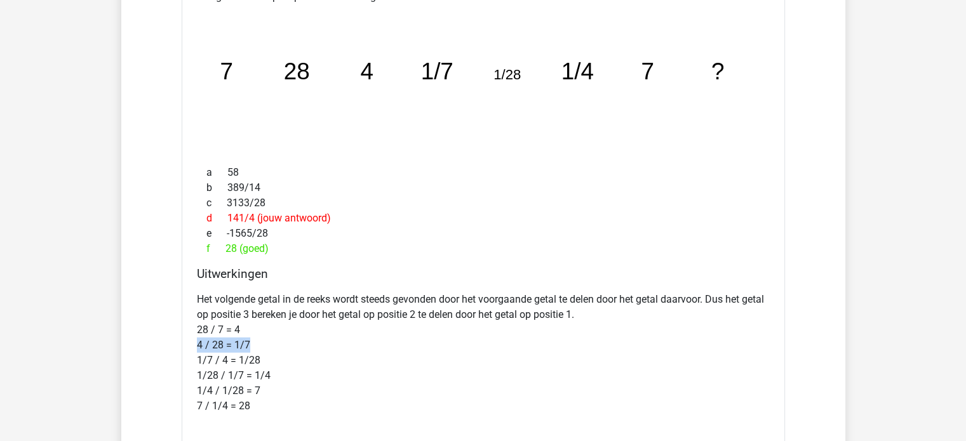
drag, startPoint x: 180, startPoint y: 340, endPoint x: 276, endPoint y: 342, distance: 95.9
click at [276, 342] on p "Het volgende getal in de reeks wordt steeds gevonden door het voorgaande getal …" at bounding box center [483, 353] width 573 height 122
drag, startPoint x: 270, startPoint y: 51, endPoint x: 211, endPoint y: 83, distance: 66.7
click at [188, 81] on div "Welk getal hoort op de plek van het vraagteken? image/svg+xml 7 28 4 1/7 1/28 1…" at bounding box center [483, 298] width 603 height 631
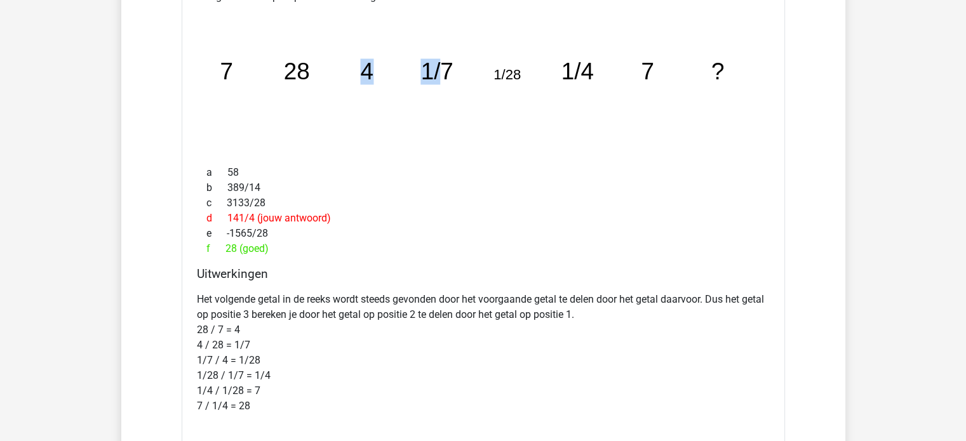
drag, startPoint x: 439, startPoint y: 65, endPoint x: 335, endPoint y: 84, distance: 106.4
click at [335, 84] on icon "image/svg+xml 7 28 4 1/7 1/28 1/4 7 ?" at bounding box center [483, 80] width 563 height 141
click at [300, 97] on icon "image/svg+xml 7 28 4 1/7 1/28 1/4 7 ?" at bounding box center [483, 80] width 563 height 141
drag, startPoint x: 426, startPoint y: 62, endPoint x: 352, endPoint y: 75, distance: 74.7
click at [352, 75] on icon "image/svg+xml 7 28 4 1/7 1/28 1/4 7 ?" at bounding box center [483, 80] width 563 height 141
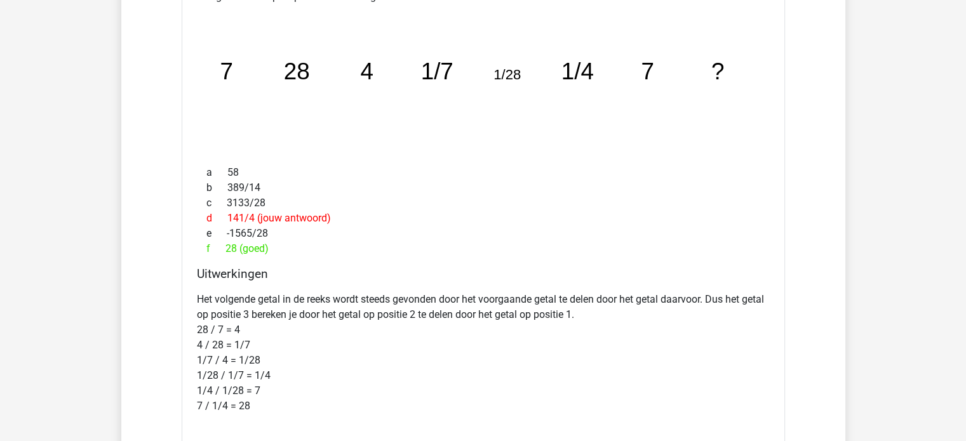
click at [511, 53] on icon "image/svg+xml 7 28 4 1/7 1/28 1/4 7 ?" at bounding box center [483, 80] width 563 height 141
drag, startPoint x: 528, startPoint y: 68, endPoint x: 431, endPoint y: 54, distance: 98.1
click at [431, 54] on icon "image/svg+xml 7 28 4 1/7 1/28 1/4 7 ?" at bounding box center [483, 80] width 563 height 141
click at [597, 41] on icon "image/svg+xml 7 28 4 1/7 1/28 1/4 7 ?" at bounding box center [483, 80] width 563 height 141
drag, startPoint x: 612, startPoint y: 59, endPoint x: 516, endPoint y: 56, distance: 96.6
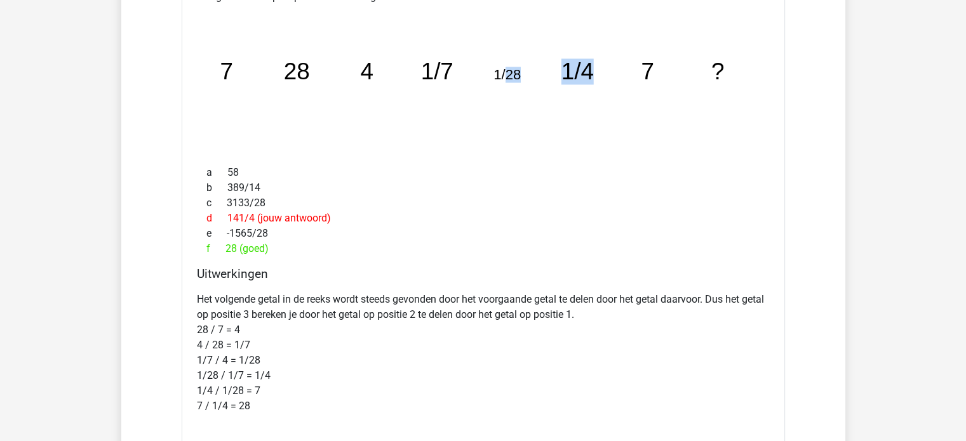
click at [503, 61] on icon "image/svg+xml 7 28 4 1/7 1/28 1/4 7 ?" at bounding box center [483, 80] width 563 height 141
click at [490, 130] on icon "image/svg+xml 7 28 4 1/7 1/28 1/4 7 ?" at bounding box center [483, 80] width 563 height 141
drag, startPoint x: 569, startPoint y: 85, endPoint x: 640, endPoint y: 81, distance: 71.2
click at [640, 81] on icon "image/svg+xml 7 28 4 1/7 1/28 1/4 7 ?" at bounding box center [483, 80] width 563 height 141
click at [640, 82] on icon "image/svg+xml 7 28 4 1/7 1/28 1/4 7 ?" at bounding box center [483, 80] width 563 height 141
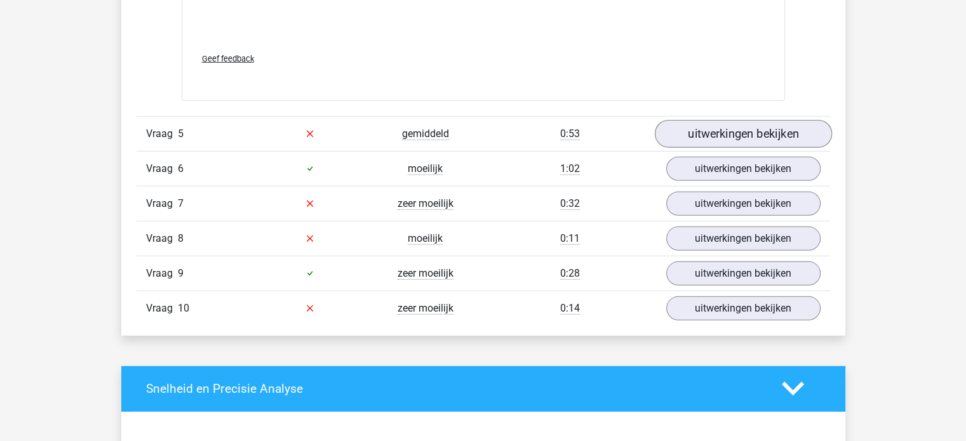
scroll to position [3698, 0]
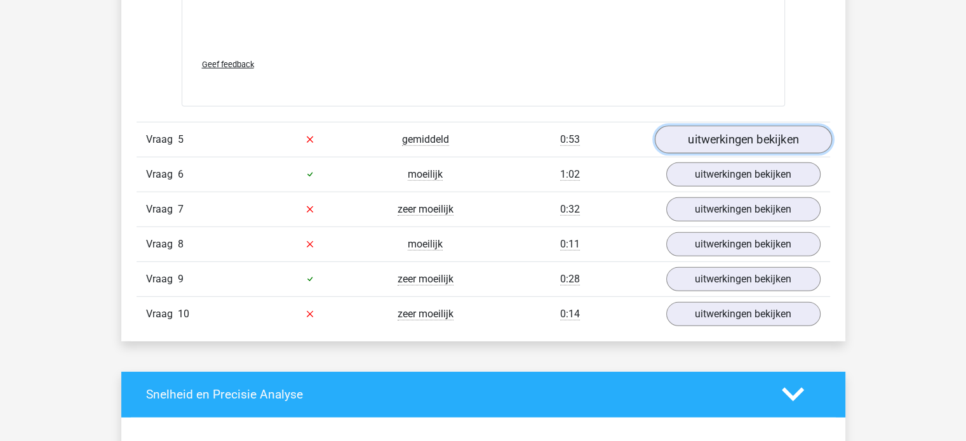
click at [744, 131] on link "uitwerkingen bekijken" at bounding box center [742, 140] width 177 height 28
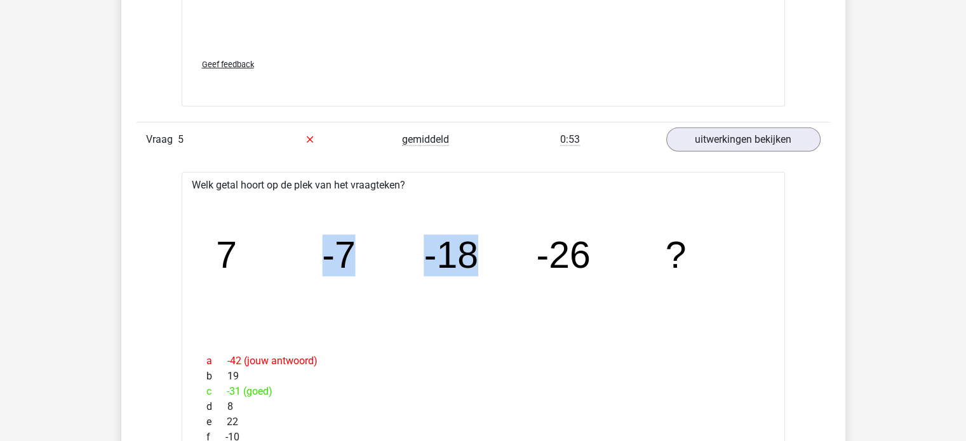
drag, startPoint x: 253, startPoint y: 224, endPoint x: 549, endPoint y: 196, distance: 297.8
click at [538, 198] on icon "image/svg+xml 7 -7 -18 -26 ?" at bounding box center [483, 268] width 563 height 141
click at [550, 203] on icon "image/svg+xml 7 -7 -18 -26 ?" at bounding box center [483, 268] width 563 height 141
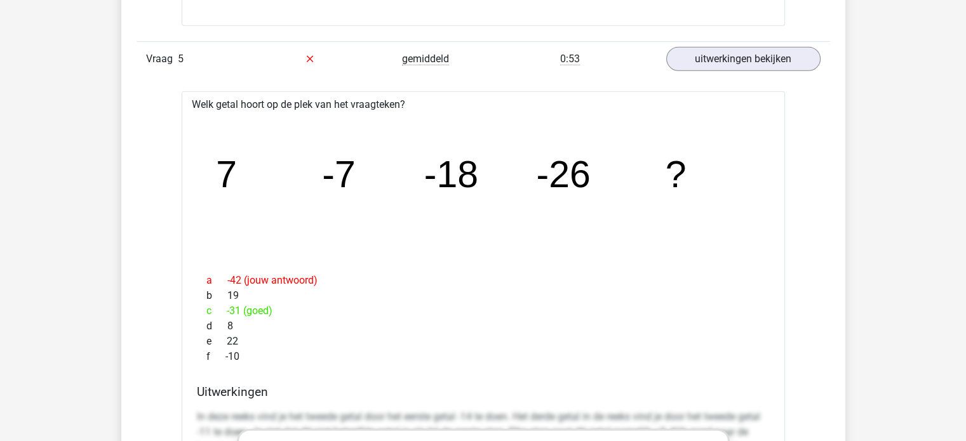
scroll to position [3778, 0]
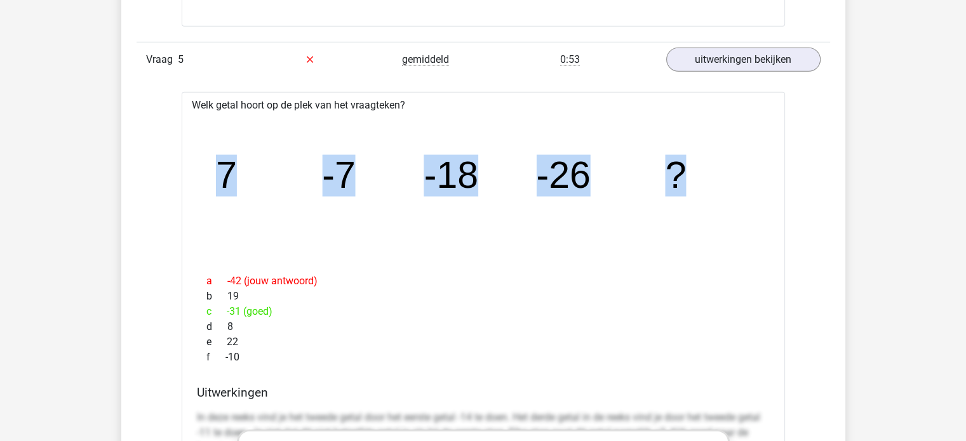
drag, startPoint x: 209, startPoint y: 172, endPoint x: 699, endPoint y: 170, distance: 490.2
click at [699, 170] on icon "image/svg+xml 7 -7 -18 -26 ?" at bounding box center [483, 188] width 563 height 141
copy g "7 -7 -18 -26 ?"
